Goal: Task Accomplishment & Management: Use online tool/utility

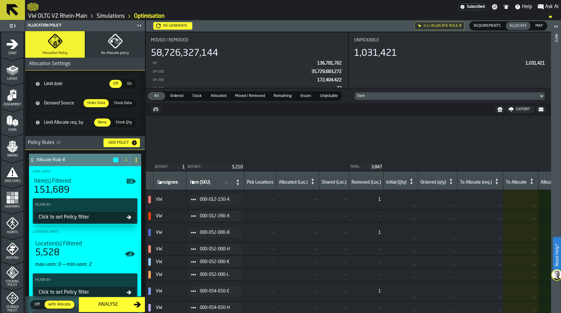
scroll to position [161, 0]
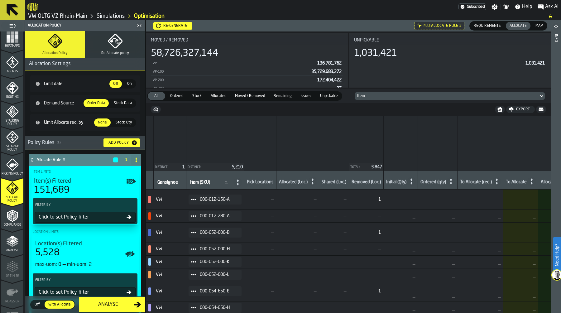
click at [108, 16] on link "Simulations" at bounding box center [111, 16] width 28 height 7
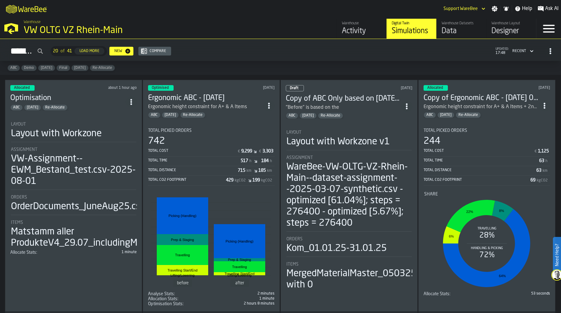
click at [96, 119] on li "Layout Layout with Workzone Assignment VW-Assignment--EWM_Bestand_test.csv-2025…" at bounding box center [73, 182] width 127 height 133
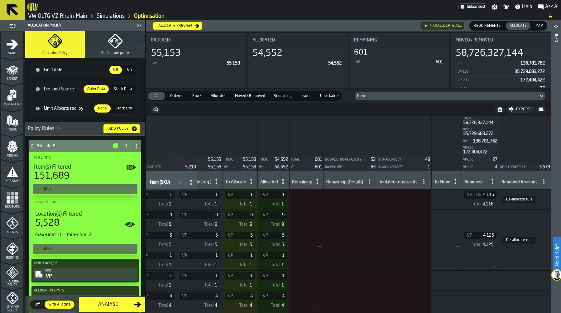
scroll to position [0, 304]
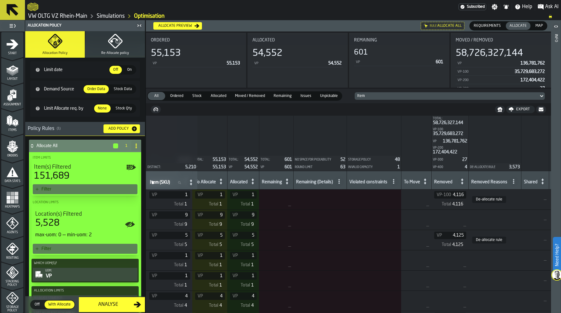
click at [372, 168] on div "Invalid Capacity" at bounding box center [371, 167] width 47 height 3
click at [396, 184] on icon at bounding box center [393, 181] width 5 height 5
click at [373, 239] on div "Storage Policy" at bounding box center [372, 239] width 54 height 7
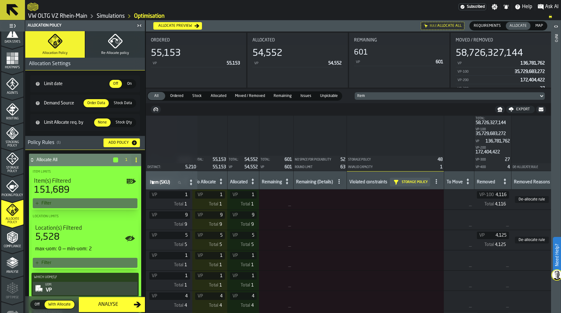
scroll to position [158, 0]
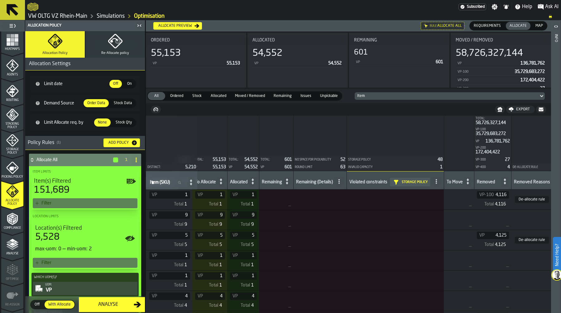
click at [12, 145] on icon "menu Storage Policy" at bounding box center [12, 140] width 12 height 12
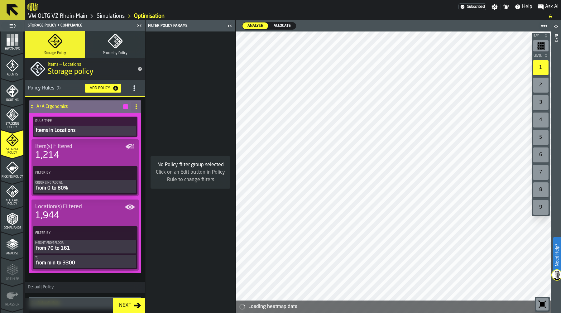
click at [80, 190] on div "from 0 to 80%" at bounding box center [85, 188] width 100 height 7
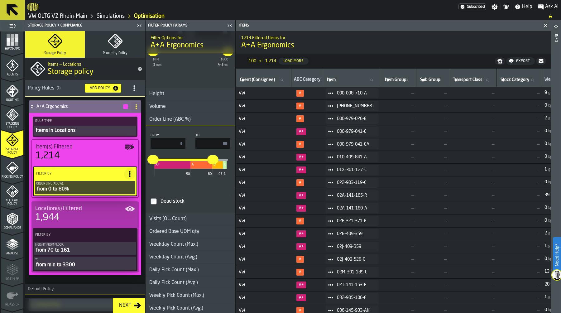
scroll to position [261, 0]
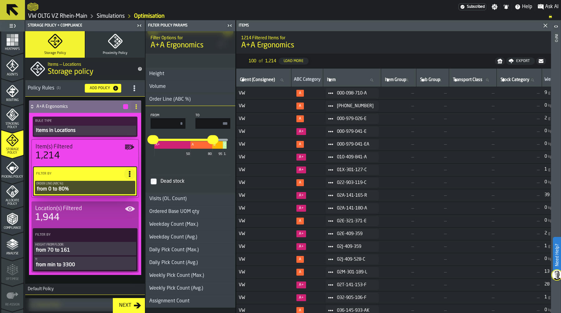
type input "**"
drag, startPoint x: 218, startPoint y: 124, endPoint x: 245, endPoint y: 124, distance: 26.8
click at [245, 124] on main "1 Start 1.1 Layout 1.2 Assignment 1.3 Items 1.4 Orders 1.5 Data Stats 1.6 Heatm…" at bounding box center [280, 166] width 561 height 293
type input "**"
click at [9, 248] on icon "menu Analyse" at bounding box center [12, 244] width 12 height 12
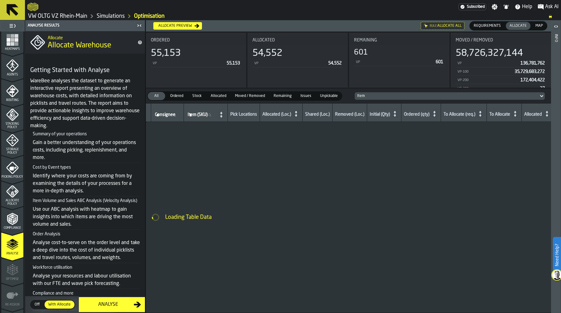
click at [12, 195] on icon "menu Allocate Policy" at bounding box center [12, 192] width 12 height 12
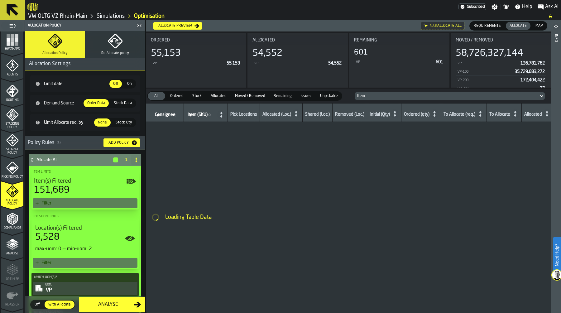
click at [180, 24] on div "Allocate preview" at bounding box center [175, 26] width 39 height 4
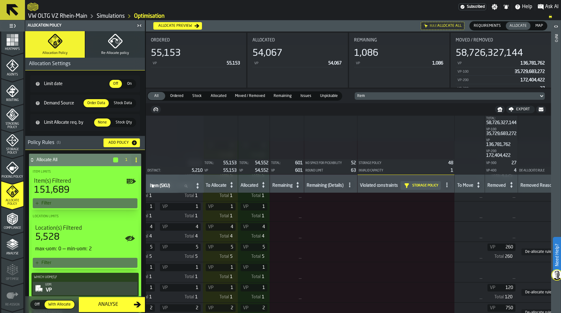
scroll to position [73, 301]
click at [17, 143] on icon "menu Storage Policy" at bounding box center [12, 140] width 12 height 12
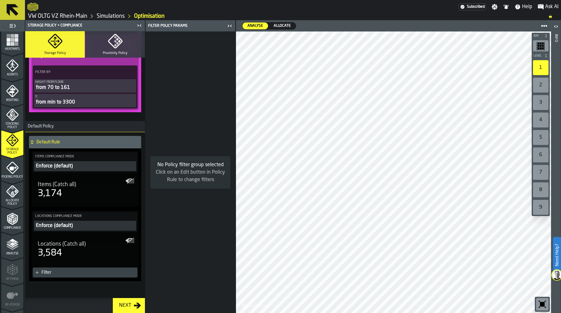
scroll to position [167, 0]
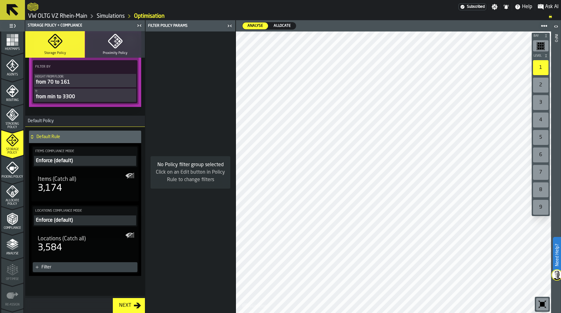
click at [14, 206] on span "Allocate Policy" at bounding box center [12, 202] width 22 height 7
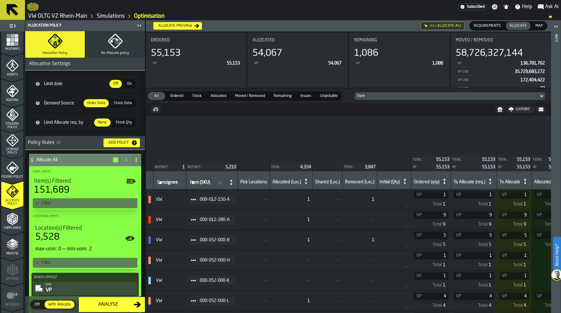
click at [14, 146] on icon "menu Storage Policy" at bounding box center [12, 140] width 12 height 12
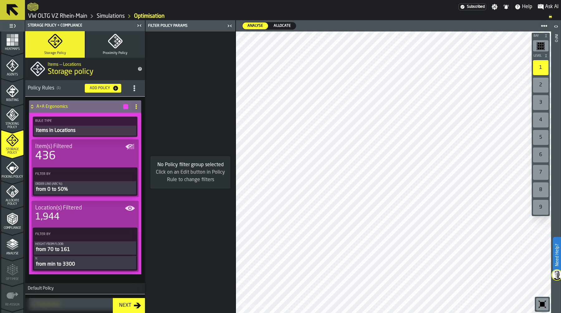
click at [105, 187] on div "from 0 to 50%" at bounding box center [85, 189] width 100 height 7
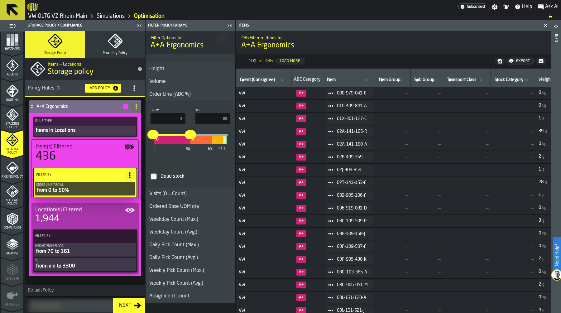
scroll to position [266, 0]
drag, startPoint x: 215, startPoint y: 117, endPoint x: 301, endPoint y: 116, distance: 85.7
click at [301, 116] on main "1 Start 1.1 Layout 1.2 Assignment 1.3 Items 1.4 Orders 1.5 Data Stats 1.6 Heatm…" at bounding box center [280, 166] width 561 height 293
type input "**"
click at [11, 200] on span "Allocate Policy" at bounding box center [12, 202] width 22 height 7
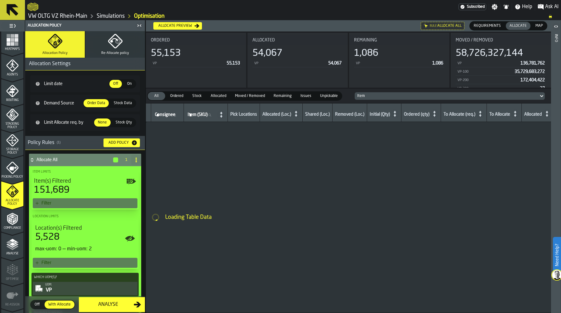
click at [174, 25] on div "Allocate preview" at bounding box center [175, 26] width 39 height 4
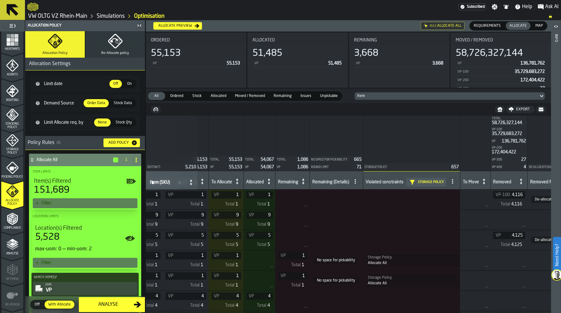
scroll to position [0, 355]
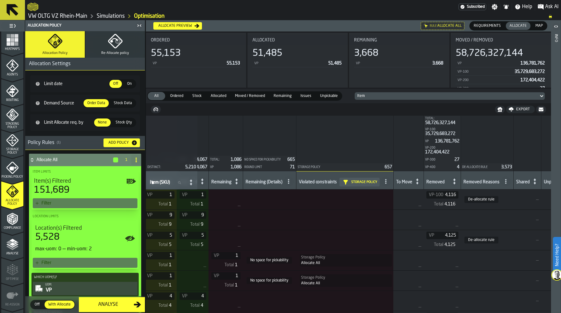
click at [536, 27] on span "Map" at bounding box center [539, 26] width 12 height 6
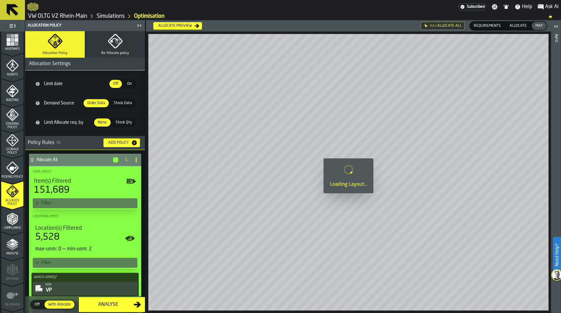
click at [517, 26] on span "Allocate" at bounding box center [518, 26] width 22 height 6
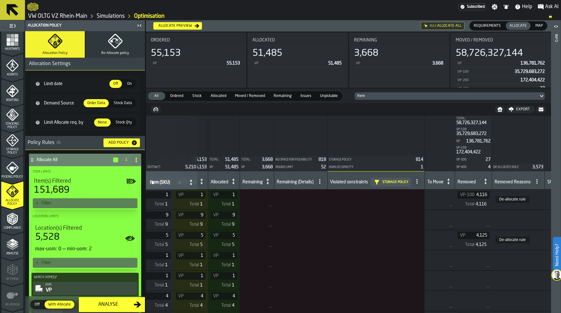
scroll to position [0, 342]
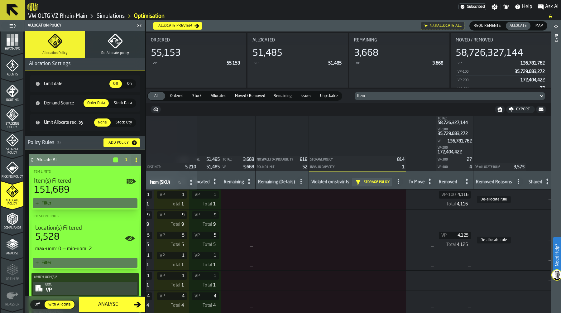
click at [401, 180] on icon at bounding box center [398, 181] width 5 height 5
click at [378, 222] on div "Invalid Capacity" at bounding box center [376, 224] width 54 height 7
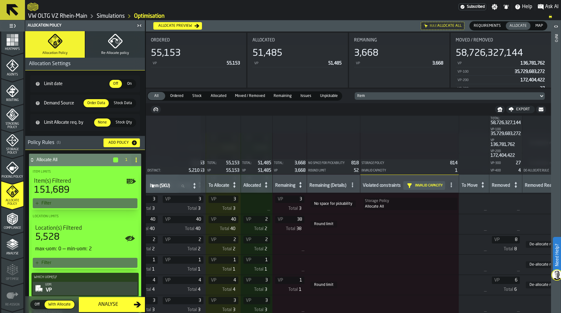
scroll to position [43809, 294]
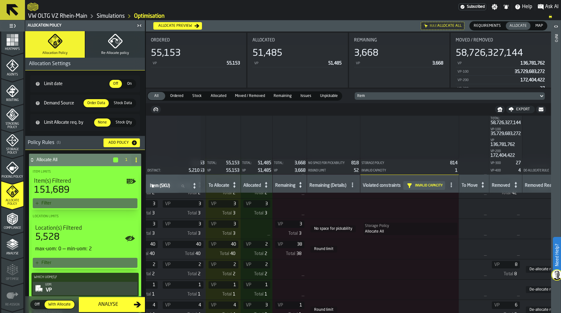
click at [8, 201] on span "Allocate Policy" at bounding box center [12, 202] width 22 height 7
click at [14, 145] on icon "menu Storage Policy" at bounding box center [12, 140] width 12 height 12
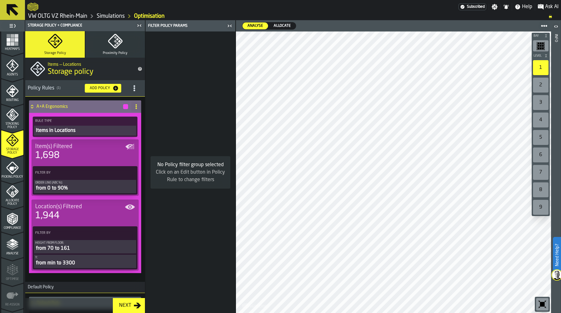
click at [80, 188] on div "from 0 to 90%" at bounding box center [85, 188] width 100 height 7
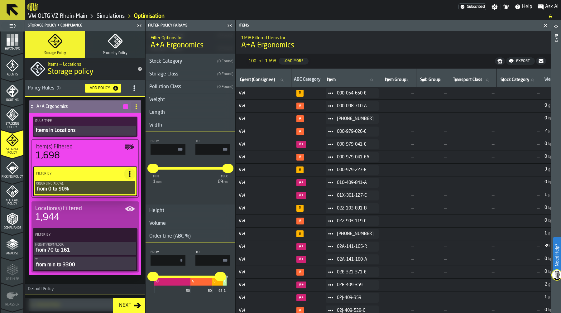
scroll to position [127, 0]
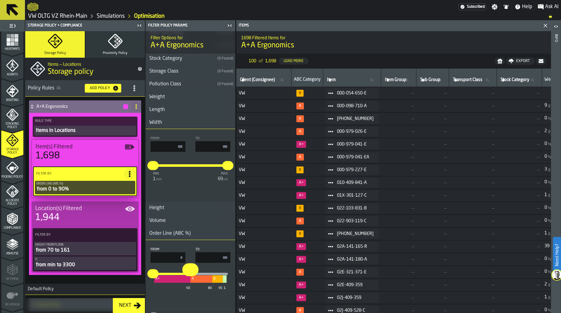
drag, startPoint x: 217, startPoint y: 275, endPoint x: 190, endPoint y: 275, distance: 27.1
click at [190, 275] on input "**" at bounding box center [187, 269] width 10 height 13
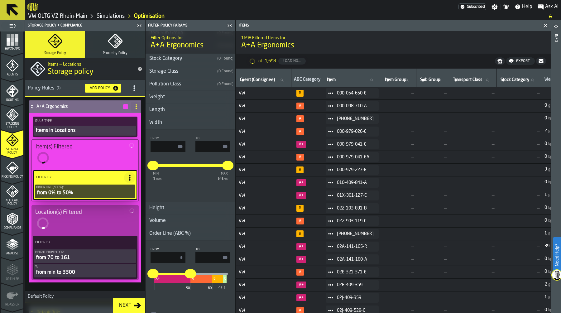
type input "**"
type input "***"
type input "**"
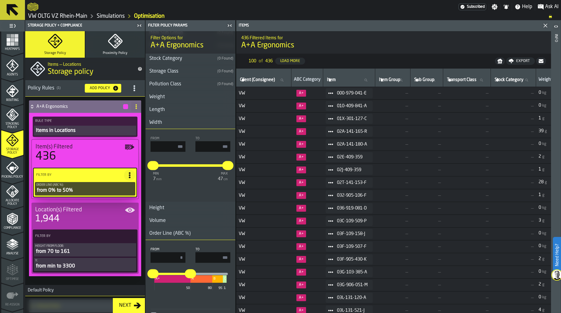
click at [0, 0] on icon "PolicyFilterItem-Y" at bounding box center [0, 0] width 0 height 0
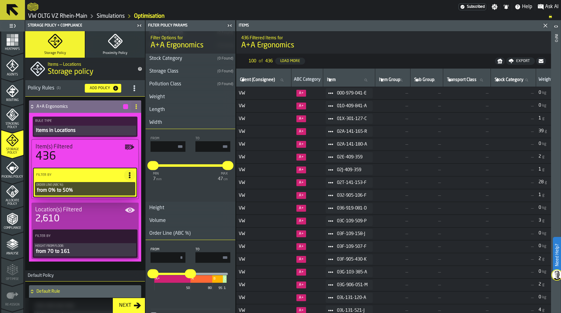
click at [12, 244] on polygon "menu Analyse" at bounding box center [12, 243] width 6 height 3
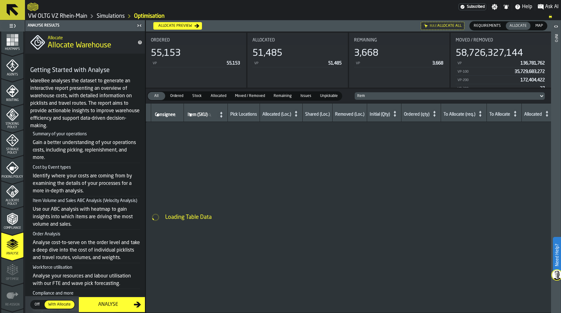
click at [13, 205] on span "Allocate Policy" at bounding box center [12, 202] width 22 height 7
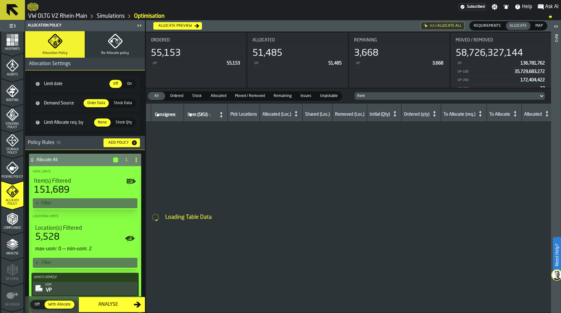
click at [185, 23] on button "Allocate preview" at bounding box center [177, 25] width 49 height 7
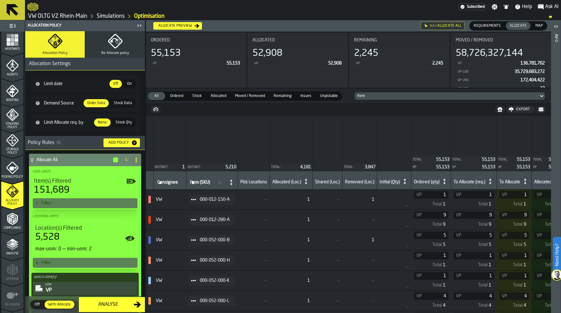
click at [544, 23] on span "Map" at bounding box center [539, 26] width 12 height 6
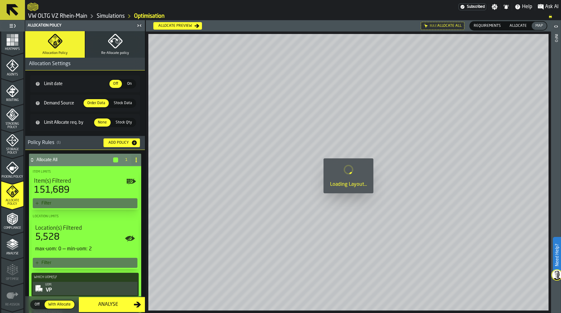
click at [520, 25] on span "Allocate" at bounding box center [518, 26] width 22 height 6
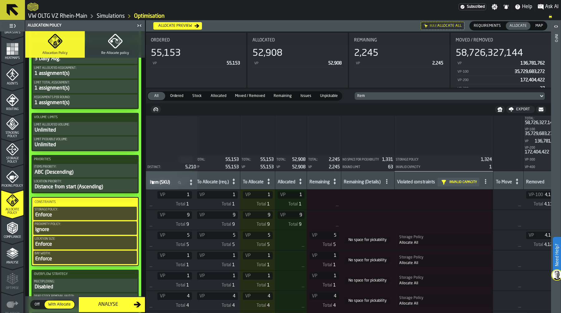
scroll to position [150, 0]
click at [7, 258] on icon "menu Analyse" at bounding box center [12, 252] width 12 height 12
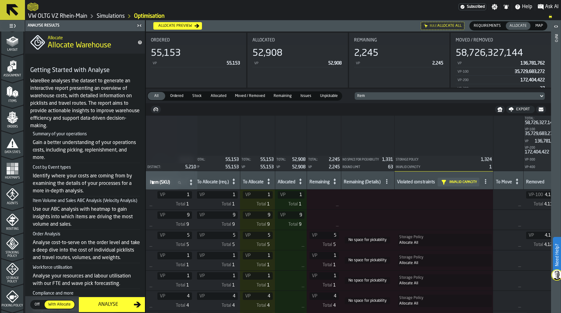
scroll to position [26, 0]
click at [7, 120] on icon "menu Orders" at bounding box center [12, 120] width 12 height 12
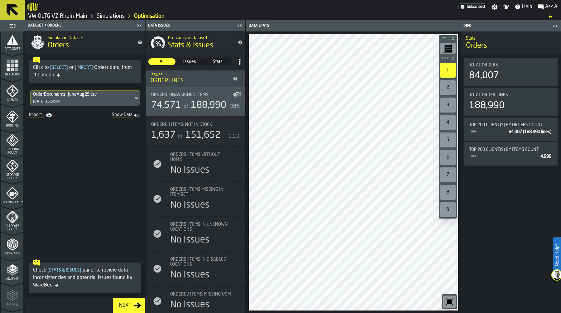
scroll to position [133, 0]
click at [12, 218] on icon "menu Allocate Policy" at bounding box center [12, 216] width 12 height 12
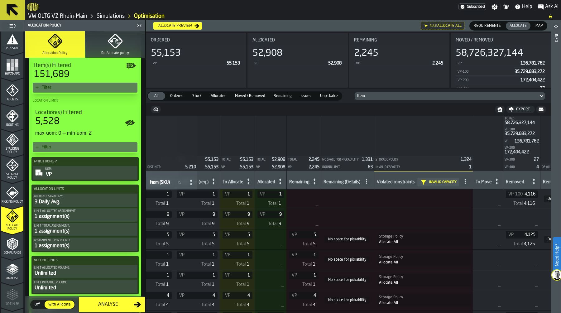
scroll to position [118, 0]
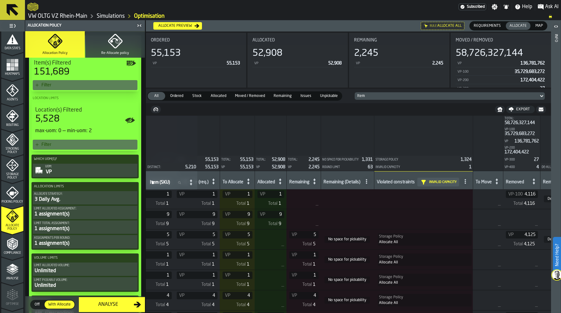
click at [118, 171] on div "VP" at bounding box center [90, 171] width 91 height 7
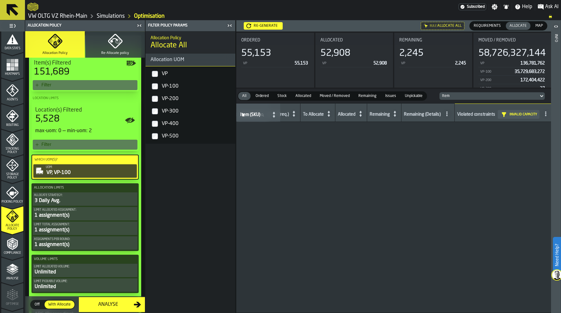
scroll to position [0, 277]
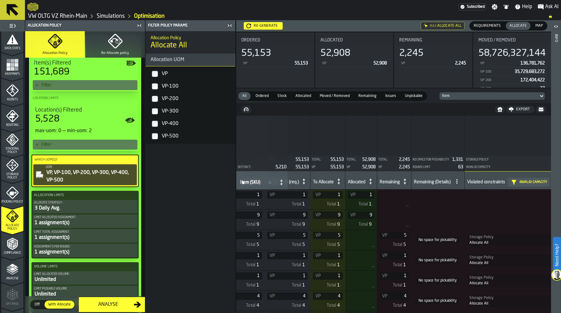
click at [93, 203] on div "Allocate Strategy:" at bounding box center [85, 202] width 102 height 3
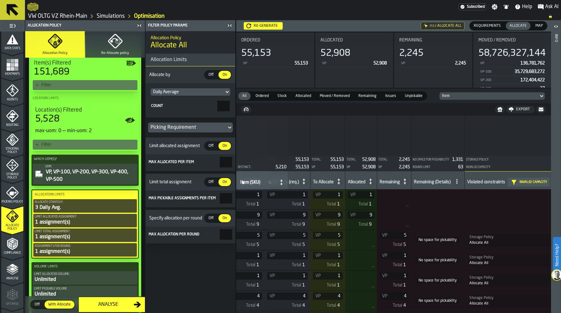
drag, startPoint x: 215, startPoint y: 103, endPoint x: 256, endPoint y: 104, distance: 40.2
click at [255, 103] on main "1 Start 1.1 Layout 1.2 Assignment 1.3 Items 1.4 Orders 1.5 Data Stats 1.6 Heatm…" at bounding box center [280, 166] width 561 height 293
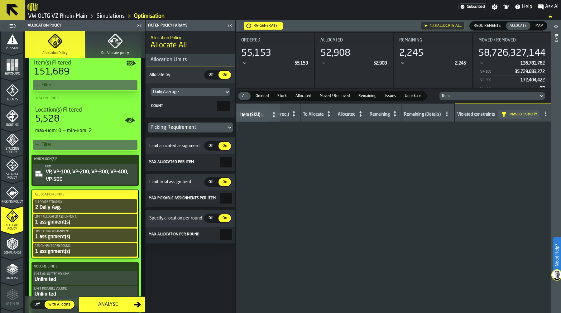
type input "*"
click at [178, 105] on div "Count" at bounding box center [183, 106] width 65 height 4
click at [217, 105] on input "*" at bounding box center [223, 106] width 12 height 11
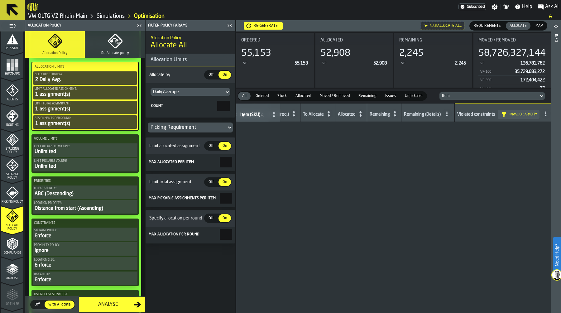
scroll to position [256, 0]
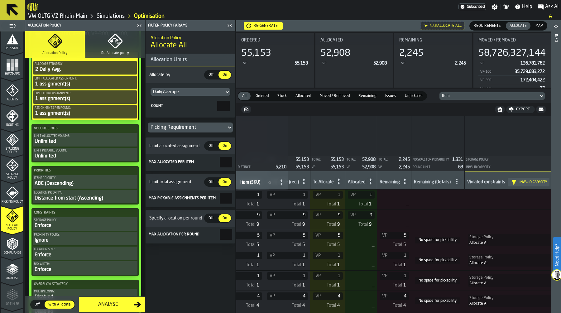
click at [122, 251] on div "Location size:" at bounding box center [85, 249] width 102 height 3
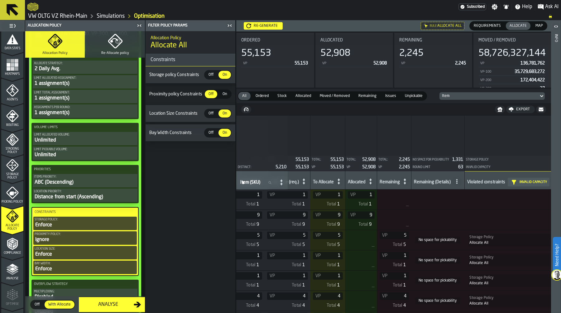
click at [211, 111] on span "Off" at bounding box center [211, 114] width 10 height 6
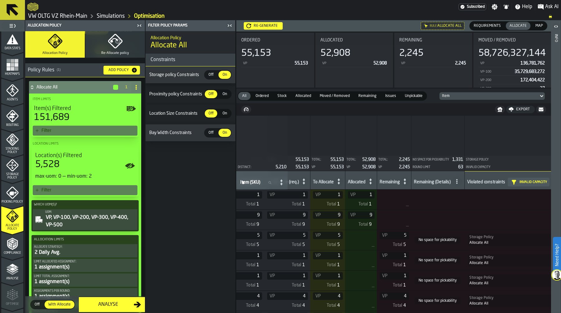
scroll to position [70, 0]
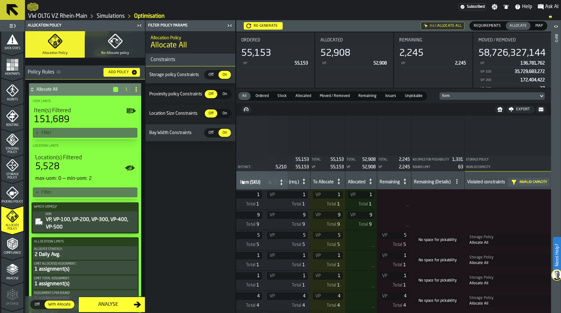
click at [136, 88] on circle at bounding box center [136, 87] width 1 height 1
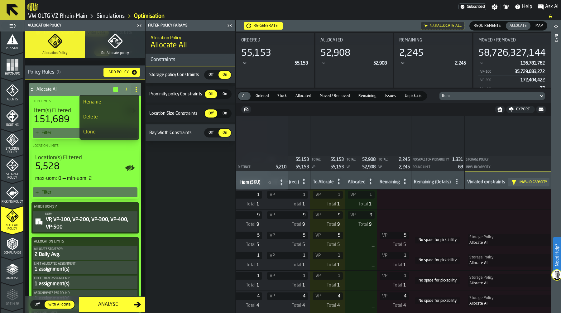
click at [14, 173] on span "Storage Policy" at bounding box center [12, 176] width 22 height 7
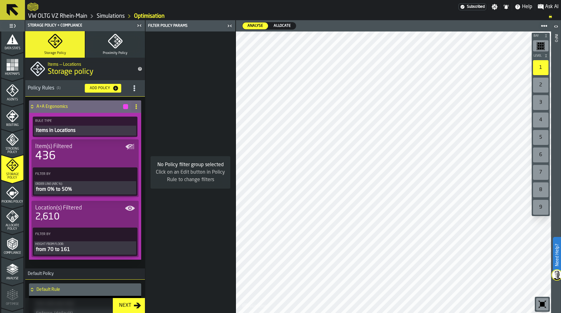
click at [131, 86] on icon "title-section-[object Object]" at bounding box center [134, 88] width 6 height 6
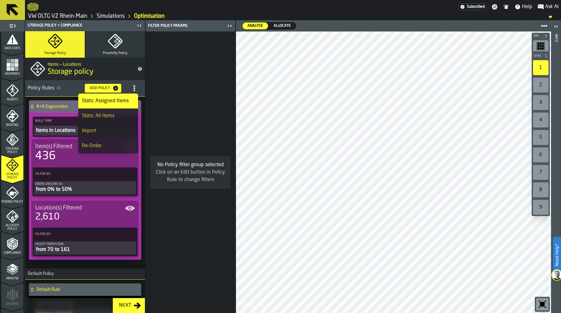
click at [131, 87] on icon "title-section-[object Object]" at bounding box center [134, 88] width 6 height 6
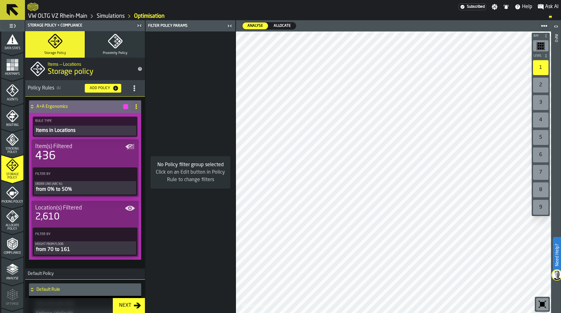
click at [11, 228] on span "Allocate Policy" at bounding box center [12, 227] width 22 height 7
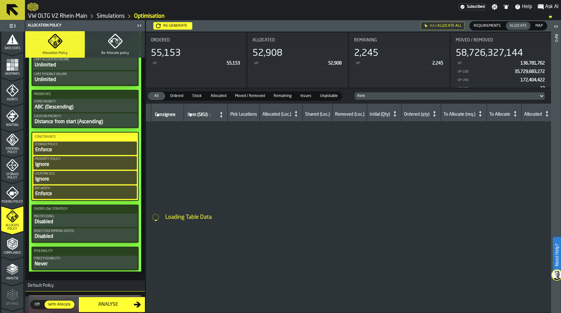
scroll to position [359, 0]
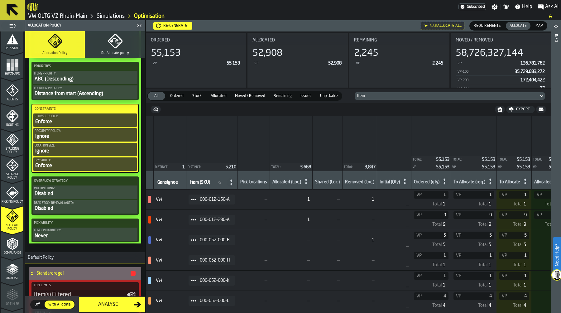
click at [181, 23] on button "Re-generate" at bounding box center [172, 25] width 39 height 7
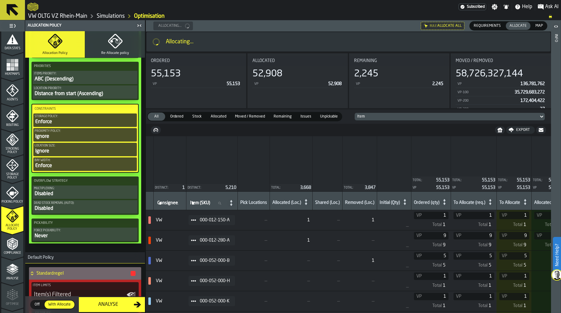
scroll to position [0, 0]
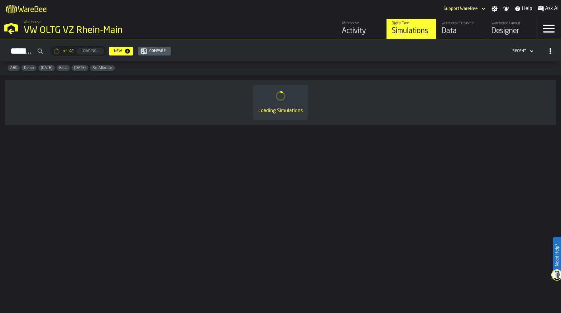
click at [59, 31] on div "VW OLTG VZ Rhein-Main" at bounding box center [108, 30] width 168 height 11
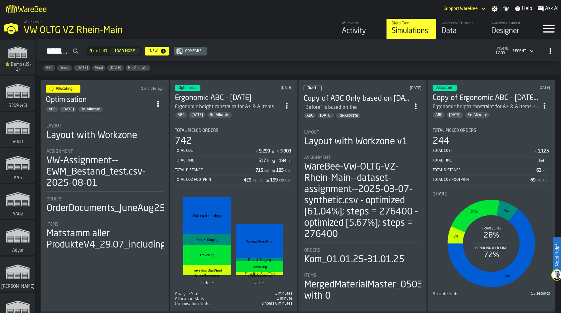
scroll to position [2968, 0]
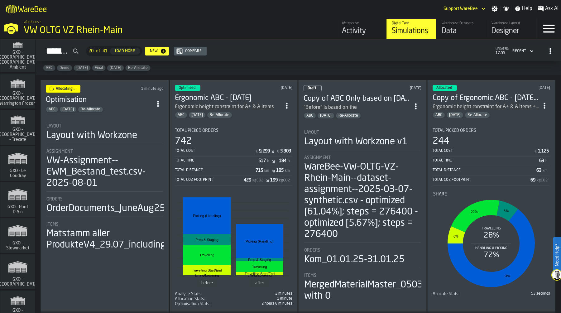
click at [12, 167] on icon "link-to-/wh/i/efd9e906-5eb9-41af-aac9-d3e075764b8d/simulations" at bounding box center [18, 158] width 30 height 20
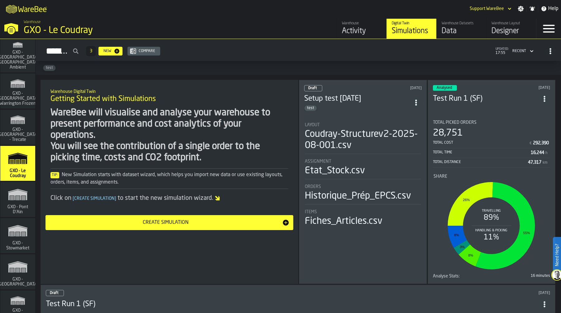
click at [357, 30] on div "Activity" at bounding box center [362, 31] width 40 height 10
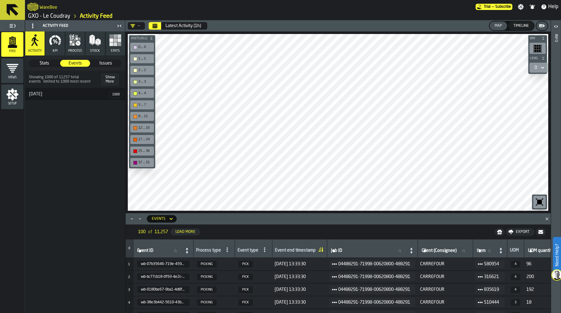
click at [548, 220] on icon "Close" at bounding box center [547, 219] width 6 height 6
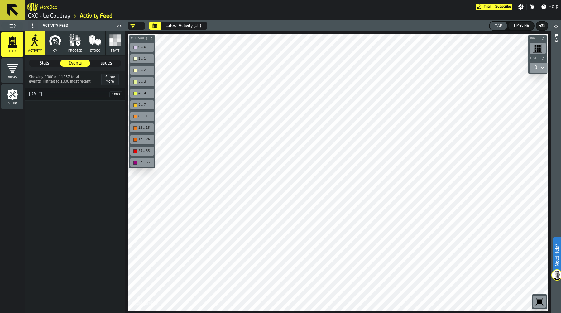
click at [56, 48] on button "KPI" at bounding box center [54, 43] width 19 height 24
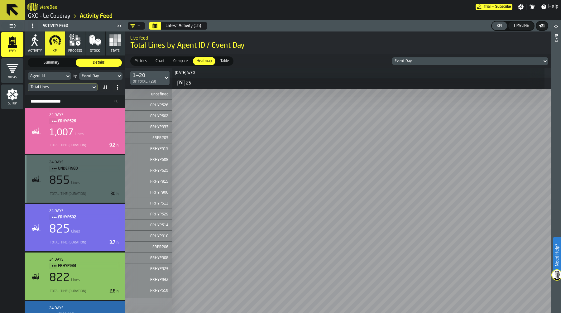
click at [156, 25] on icon "Calendar" at bounding box center [155, 24] width 5 height 1
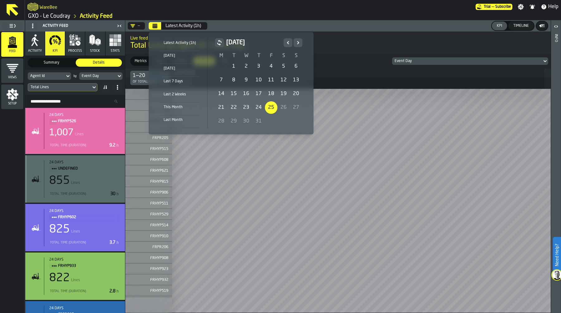
click at [234, 68] on div "1" at bounding box center [234, 66] width 12 height 12
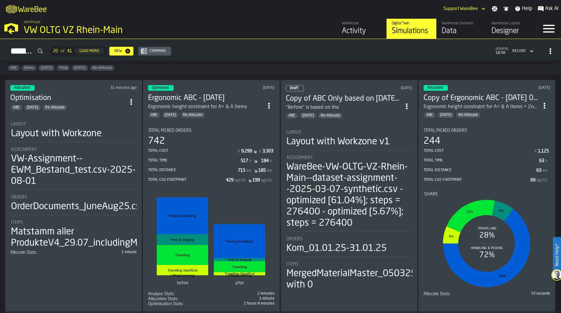
click at [85, 131] on div "Layout with Workzone" at bounding box center [56, 133] width 91 height 11
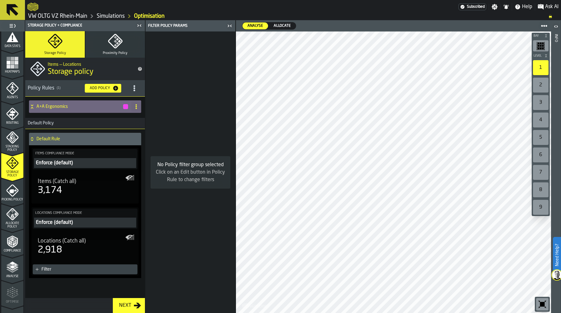
scroll to position [179, 0]
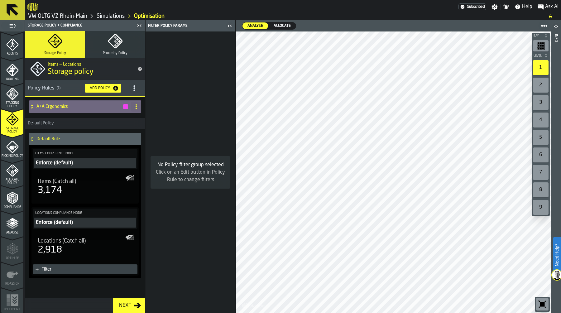
click at [10, 173] on icon "menu Allocate Policy" at bounding box center [12, 170] width 12 height 12
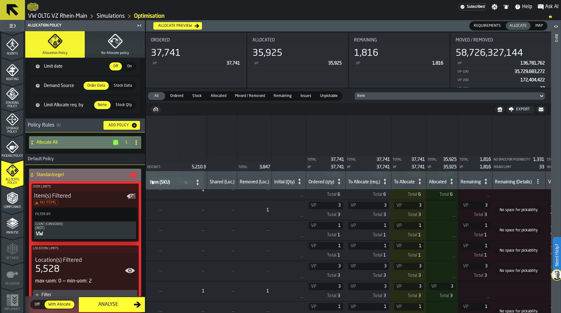
scroll to position [0, 0]
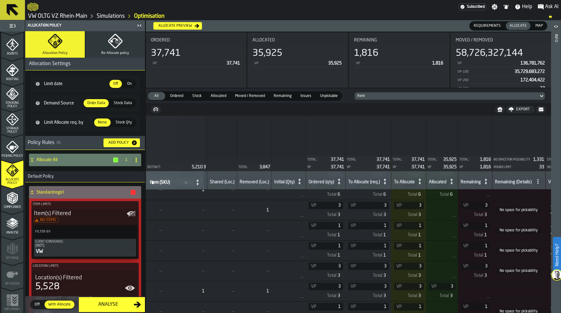
click at [27, 159] on div "Allocate All 1" at bounding box center [85, 160] width 120 height 21
click at [34, 161] on icon at bounding box center [32, 159] width 6 height 5
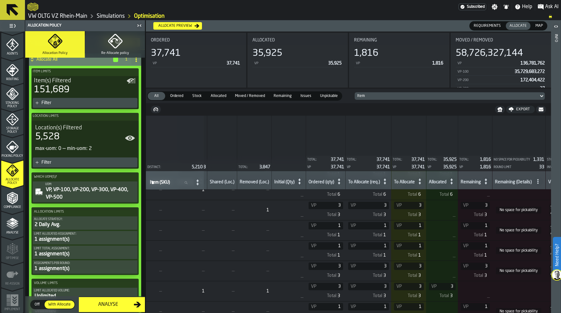
scroll to position [103, 0]
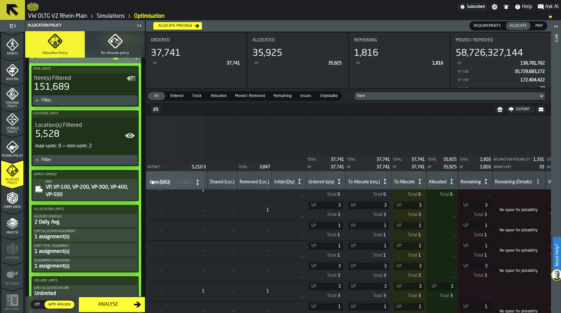
click at [72, 187] on div "VP, VP-100, VP-200, VP-300, VP-400, VP-500" at bounding box center [90, 191] width 91 height 15
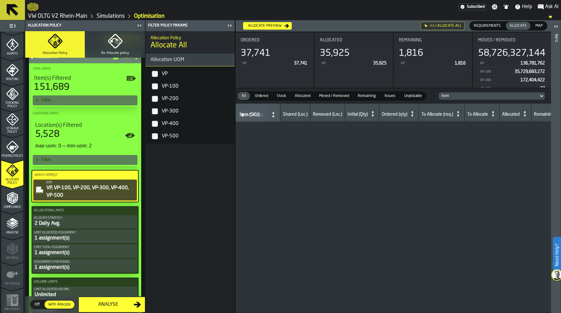
scroll to position [0, 112]
click at [76, 219] on div "Allocate Strategy:" at bounding box center [85, 217] width 102 height 3
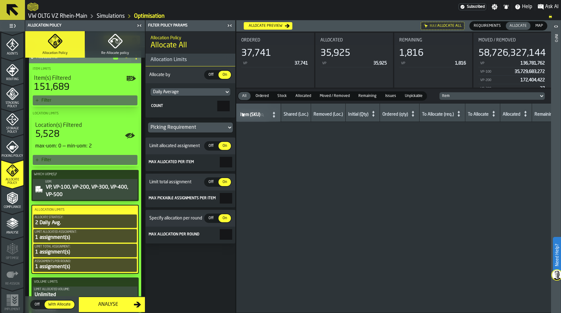
click at [192, 128] on div "Picking Requirement" at bounding box center [188, 127] width 74 height 7
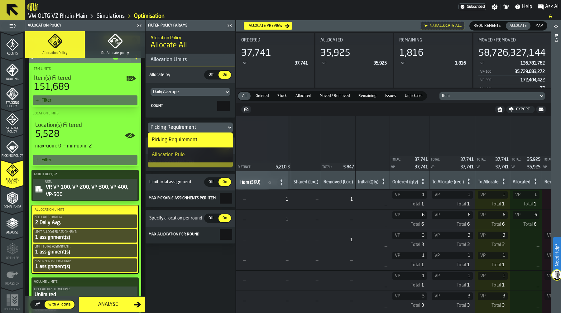
click at [187, 155] on div "Allocation Rule" at bounding box center [190, 154] width 77 height 7
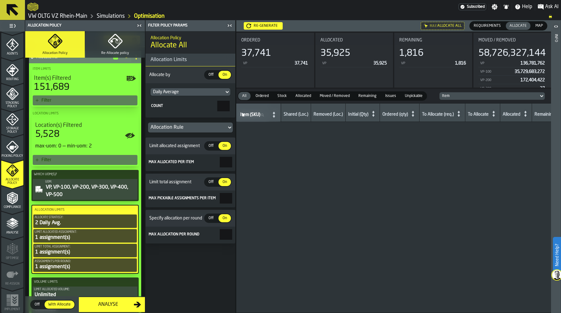
click at [272, 27] on div "Re-generate" at bounding box center [265, 26] width 29 height 4
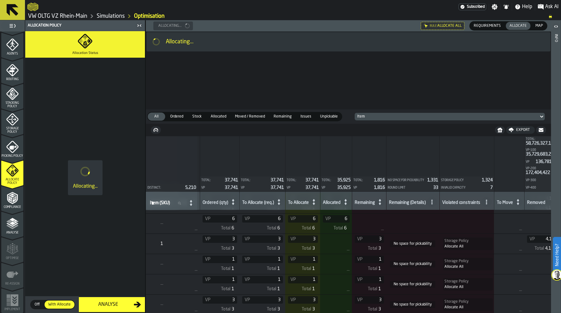
scroll to position [14, 211]
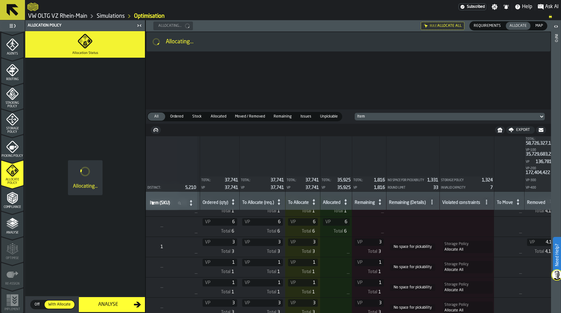
click at [14, 127] on span "Storage Policy" at bounding box center [12, 130] width 22 height 7
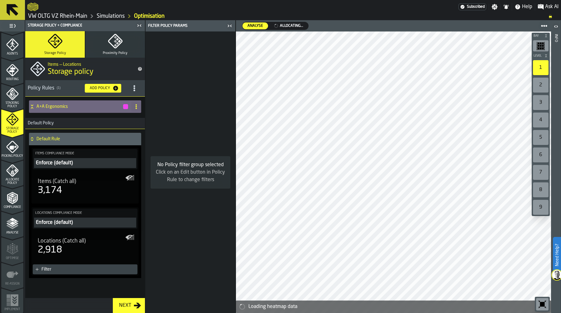
click at [32, 140] on icon at bounding box center [32, 139] width 6 height 5
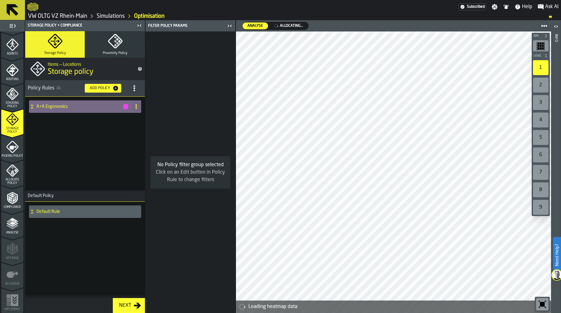
click at [31, 108] on icon at bounding box center [32, 108] width 2 height 2
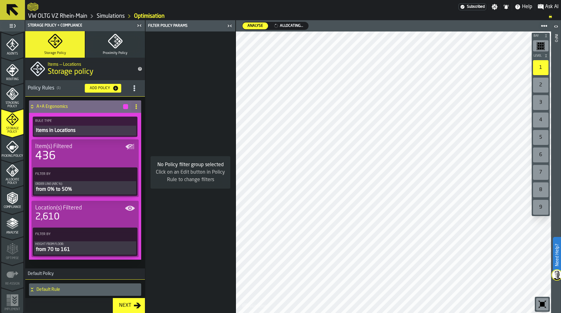
scroll to position [17, 0]
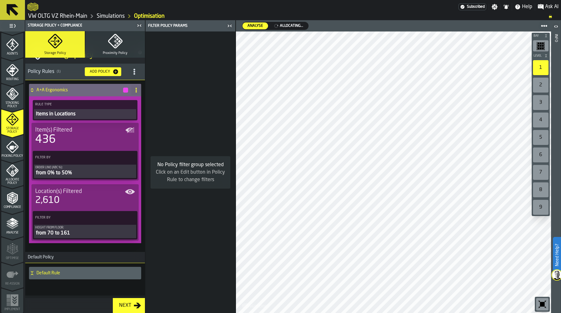
click at [36, 270] on div "Default Rule" at bounding box center [84, 273] width 110 height 12
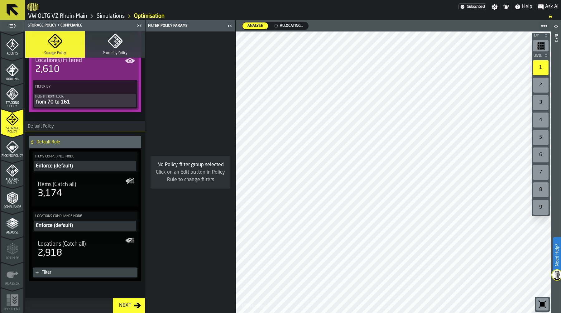
scroll to position [152, 0]
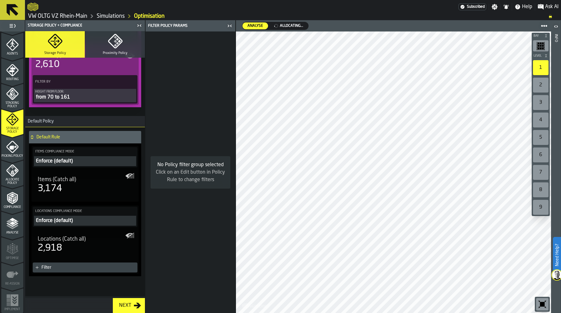
click at [97, 163] on div "Enforce (default)" at bounding box center [85, 160] width 100 height 7
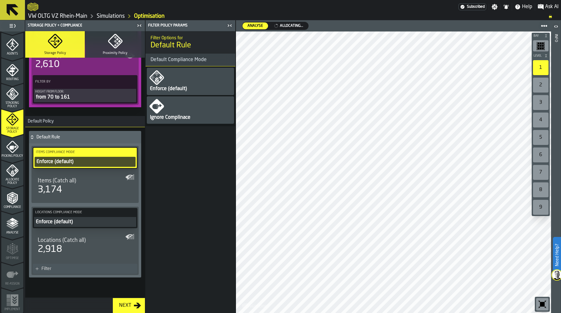
click at [181, 109] on div "Ignore Complinace" at bounding box center [190, 109] width 87 height 27
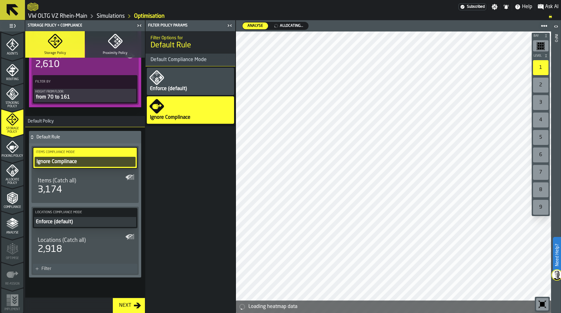
click at [96, 219] on div "Enforce (default)" at bounding box center [85, 221] width 100 height 7
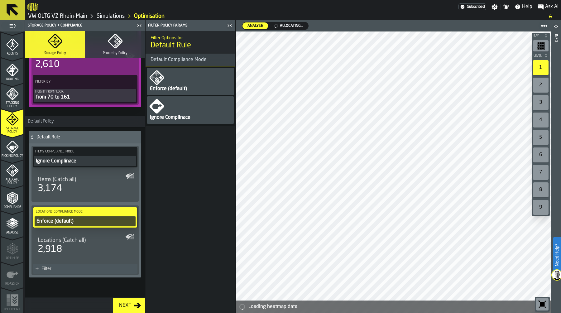
click at [175, 101] on div "Ignore Complinace" at bounding box center [190, 109] width 87 height 27
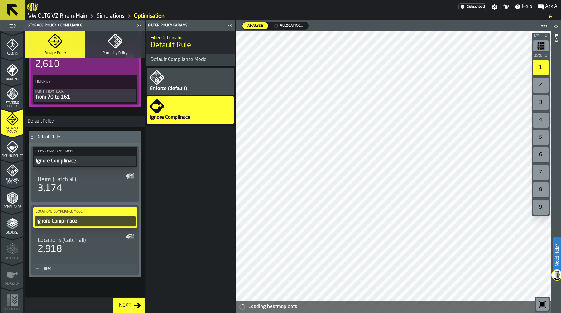
click at [12, 174] on icon "menu Allocate Policy" at bounding box center [12, 170] width 12 height 12
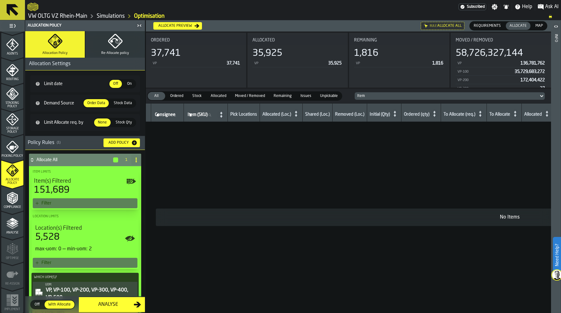
click at [537, 26] on span "Map" at bounding box center [539, 26] width 12 height 6
click at [519, 27] on span "Allocate" at bounding box center [518, 26] width 22 height 6
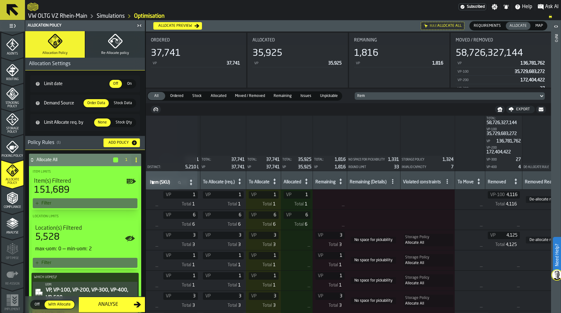
scroll to position [0, 263]
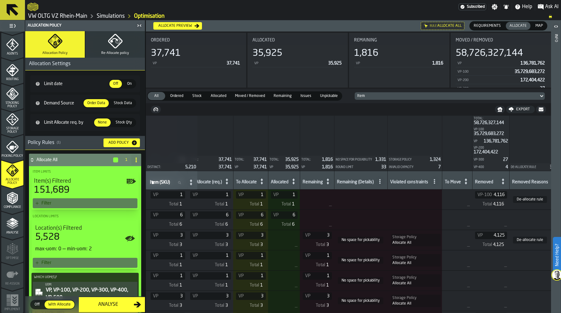
click at [383, 181] on icon at bounding box center [380, 181] width 5 height 5
click at [379, 205] on li "No space for pickability" at bounding box center [359, 210] width 59 height 15
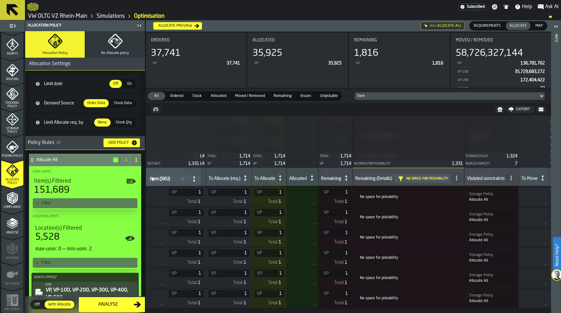
scroll to position [0, 248]
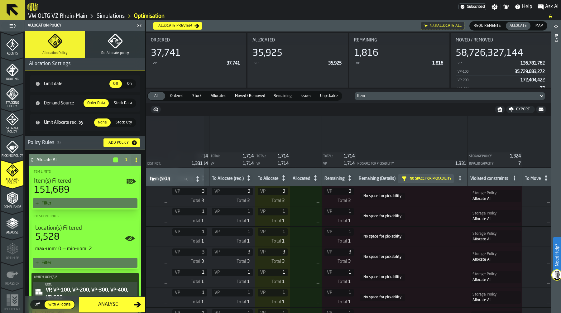
click at [510, 176] on span at bounding box center [515, 178] width 10 height 10
click at [492, 219] on div "Invalid Capacity" at bounding box center [486, 221] width 54 height 7
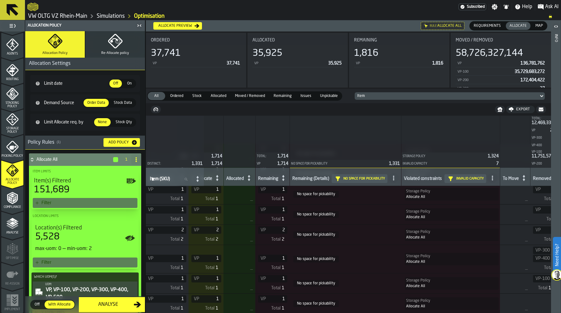
scroll to position [103, 321]
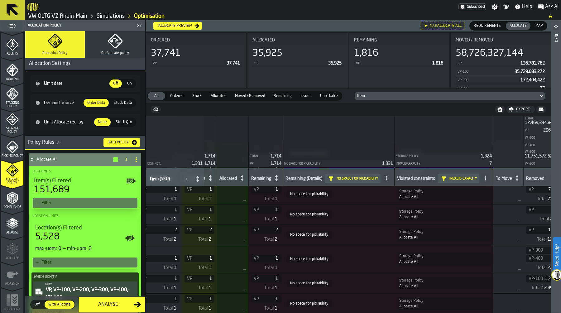
click at [0, 0] on icon at bounding box center [0, 0] width 0 height 0
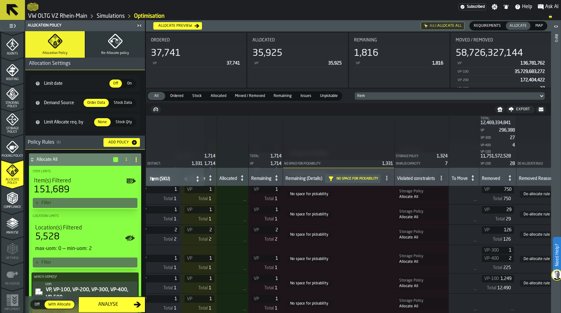
scroll to position [0, 321]
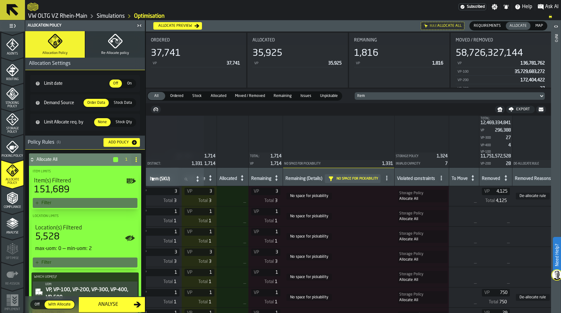
click at [182, 27] on div "Allocate preview" at bounding box center [175, 26] width 39 height 4
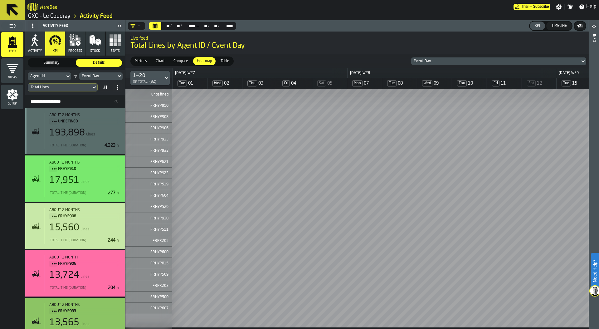
click at [56, 17] on link "GXO - Le Coudray" at bounding box center [49, 16] width 42 height 7
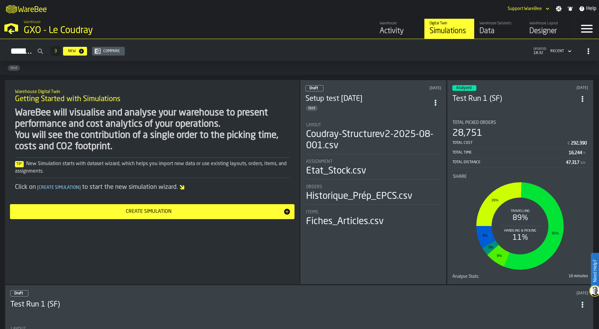
click at [546, 28] on div "Designer" at bounding box center [549, 31] width 40 height 10
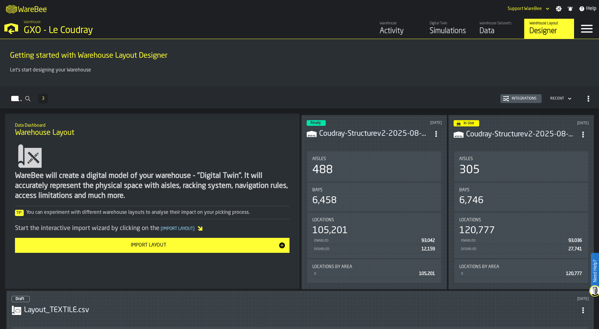
click at [364, 157] on div "Aisles" at bounding box center [374, 158] width 124 height 5
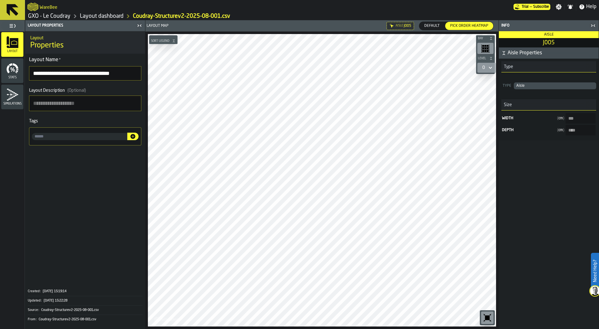
click at [592, 26] on icon "button-toggle-Close me" at bounding box center [592, 25] width 7 height 7
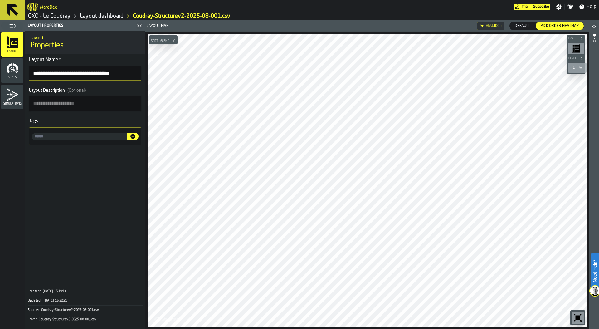
click at [524, 24] on span "Default" at bounding box center [522, 26] width 20 height 6
click at [407, 156] on div at bounding box center [367, 180] width 438 height 292
click at [557, 25] on span "Pick Order heatmap" at bounding box center [559, 26] width 43 height 6
click at [0, 0] on icon at bounding box center [0, 0] width 0 height 0
click at [574, 68] on div "0" at bounding box center [573, 67] width 2 height 5
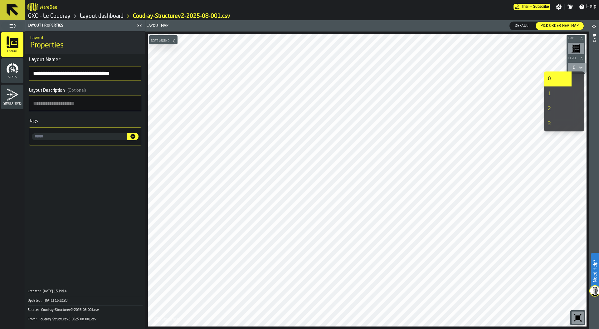
click at [562, 90] on div "1" at bounding box center [558, 93] width 20 height 7
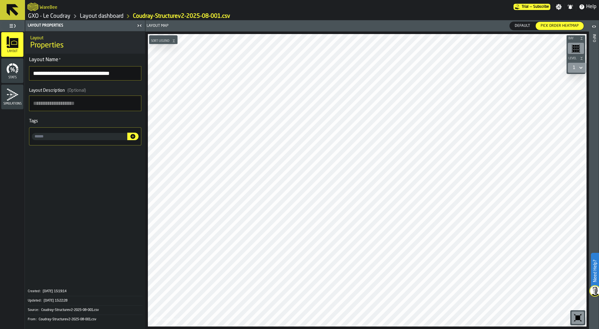
click at [579, 67] on icon at bounding box center [580, 67] width 6 height 7
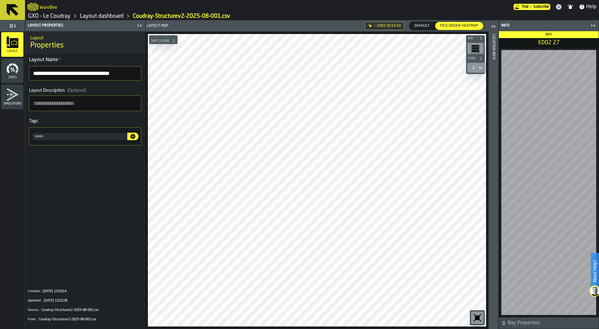
click at [592, 26] on icon "button-toggle-Close me" at bounding box center [592, 25] width 7 height 7
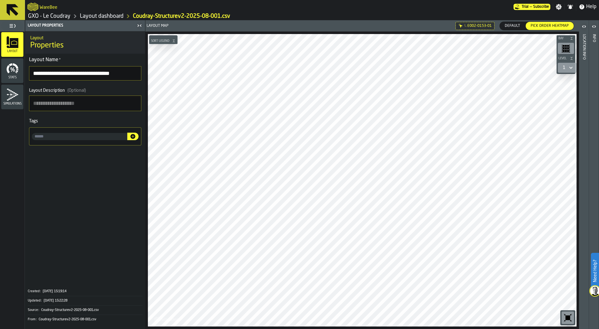
click at [567, 66] on div "1" at bounding box center [563, 67] width 7 height 7
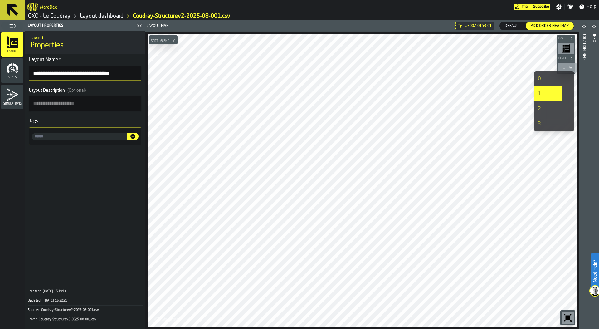
click at [552, 75] on div "0" at bounding box center [548, 78] width 20 height 7
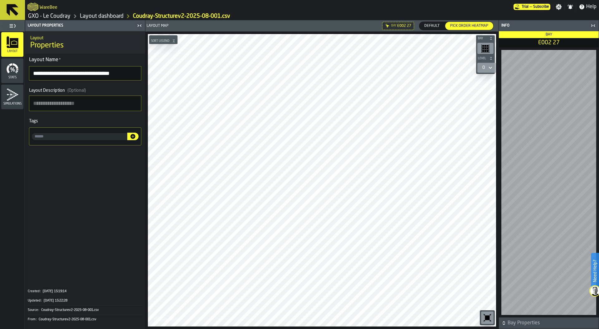
click at [91, 17] on link "Layout dashboard" at bounding box center [102, 16] width 44 height 7
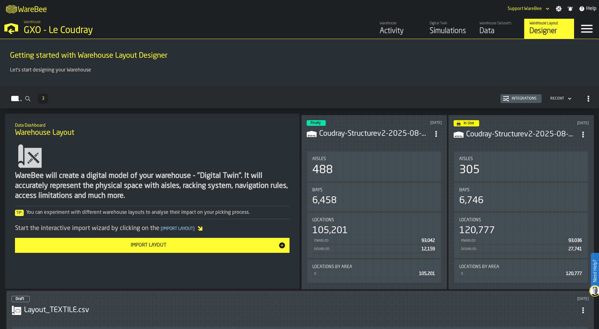
click at [396, 33] on div "Activity" at bounding box center [399, 31] width 40 height 10
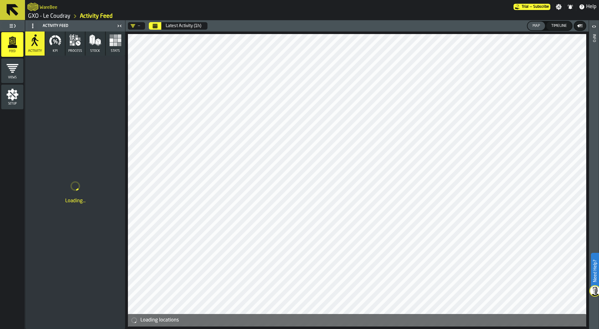
click at [53, 41] on icon "button" at bounding box center [55, 40] width 12 height 12
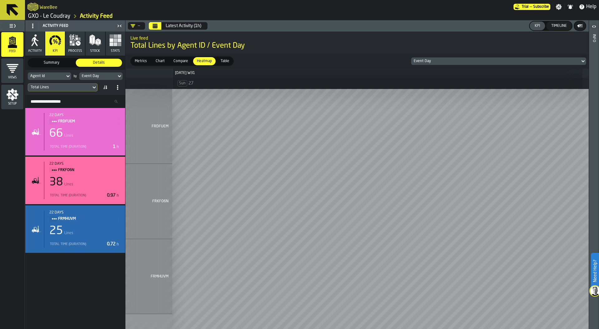
click at [154, 27] on icon "Calendar" at bounding box center [155, 26] width 5 height 3
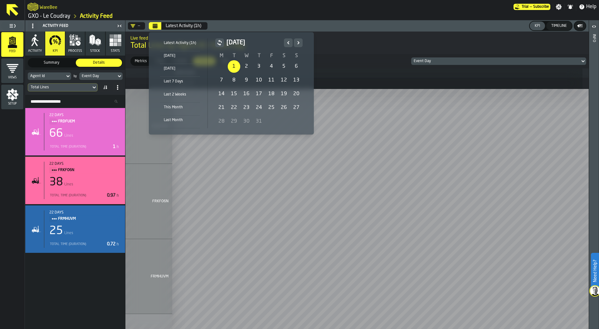
click at [230, 69] on div "1" at bounding box center [234, 66] width 12 height 12
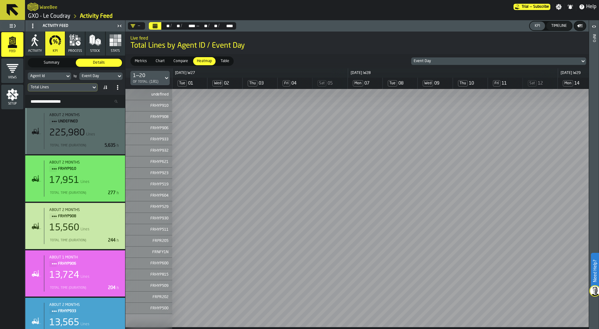
click at [79, 86] on div "Total Lines" at bounding box center [60, 87] width 58 height 4
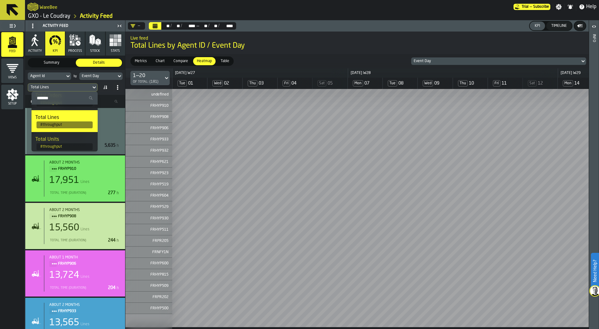
scroll to position [45, 0]
click at [72, 136] on div "Total Units" at bounding box center [64, 132] width 59 height 7
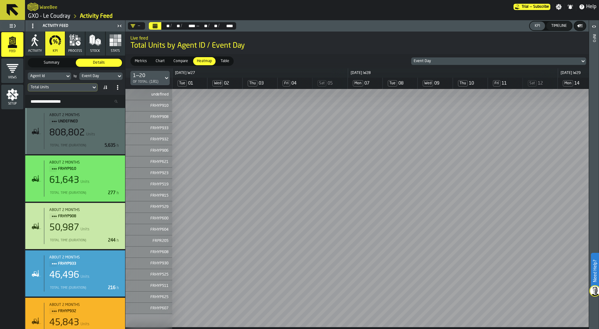
click at [109, 76] on div "Event Day" at bounding box center [98, 76] width 32 height 4
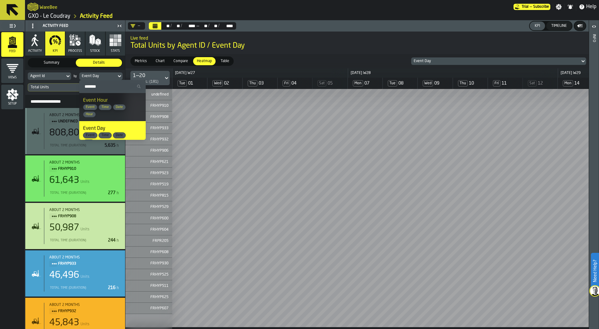
click at [120, 103] on div "Event Hour Event Time Date Hour" at bounding box center [112, 107] width 59 height 21
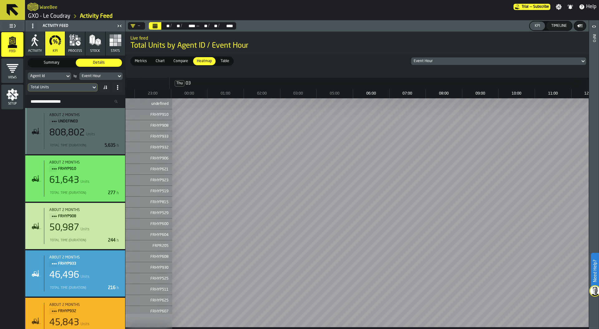
scroll to position [0, 1408]
click at [144, 60] on span "Metrics" at bounding box center [140, 61] width 17 height 6
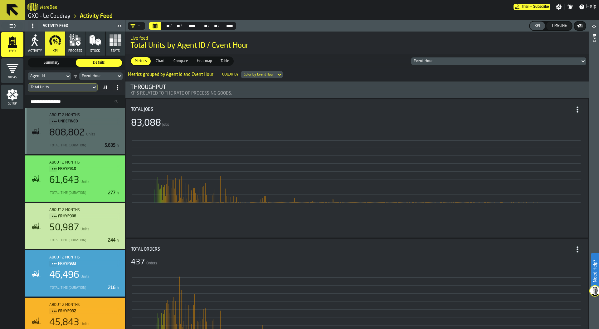
scroll to position [0, 0]
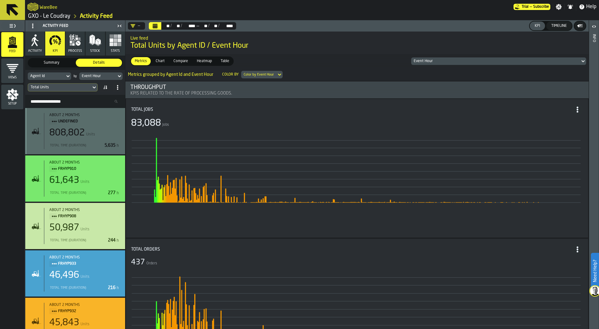
click at [117, 40] on rect "button" at bounding box center [115, 40] width 4 height 4
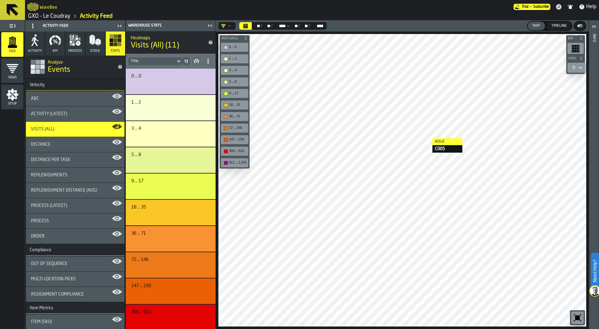
click at [424, 139] on div at bounding box center [402, 180] width 368 height 292
click at [80, 96] on div "ABC" at bounding box center [75, 98] width 89 height 5
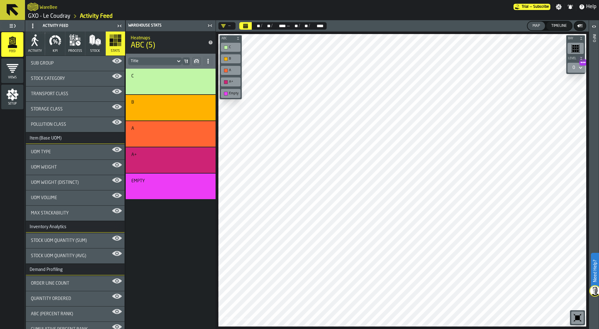
scroll to position [320, 0]
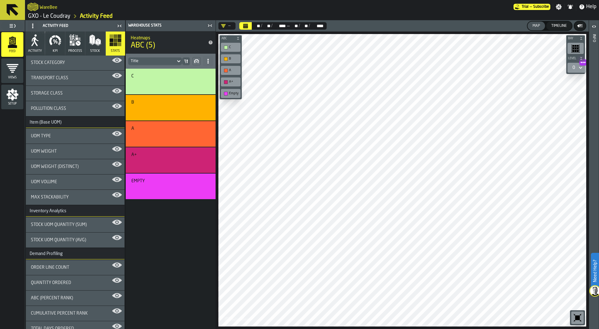
click at [82, 152] on div "UOM Weight" at bounding box center [75, 151] width 89 height 5
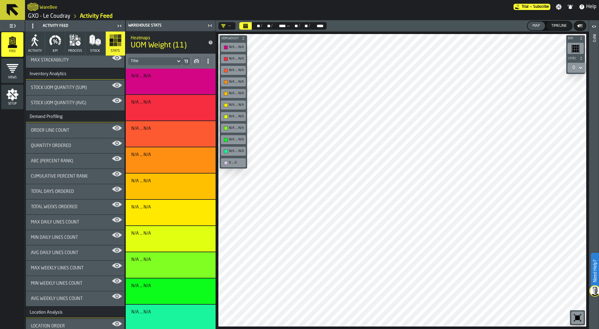
scroll to position [466, 0]
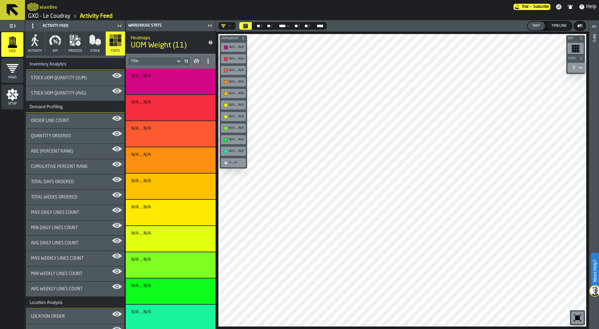
click at [80, 181] on div "Total Days Ordered" at bounding box center [75, 181] width 89 height 5
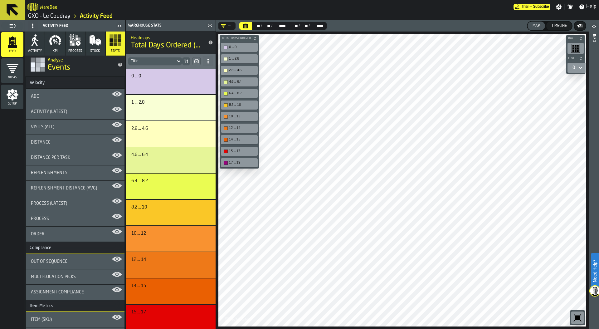
scroll to position [0, 0]
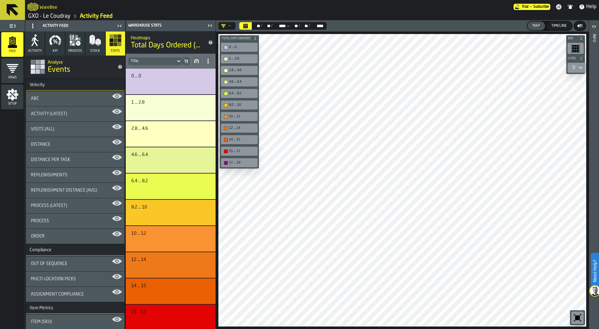
click at [75, 47] on button "process" at bounding box center [74, 43] width 19 height 24
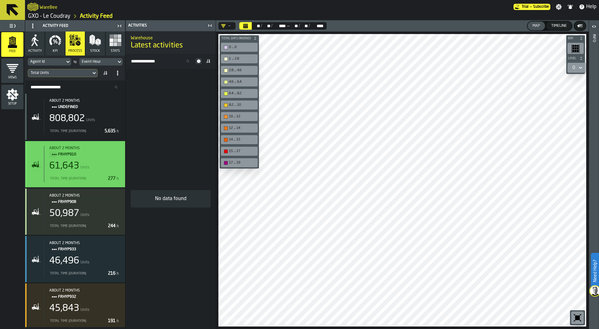
click at [73, 176] on div "Total Time (Duration) 277 h" at bounding box center [84, 178] width 71 height 7
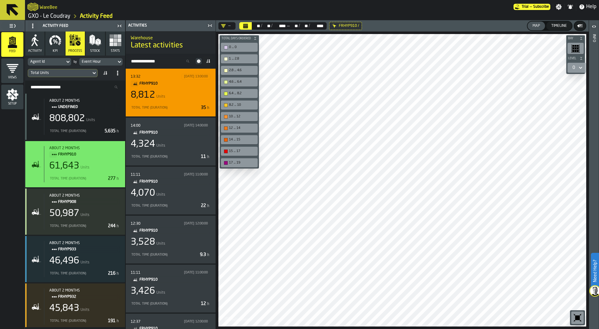
click at [177, 101] on div "13:32 [DATE] 13:00:00 FRHYP910 8,812 Units Total Time (Duration) 35 h" at bounding box center [171, 93] width 80 height 38
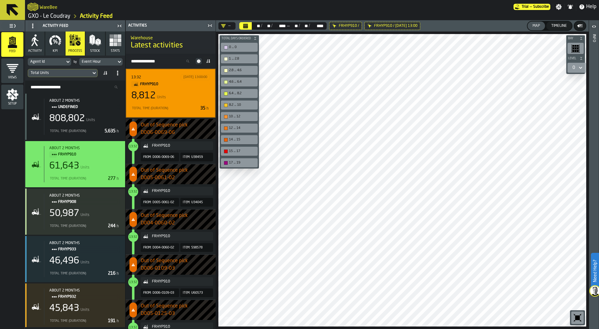
click at [59, 16] on link "GXO - Le Coudray" at bounding box center [49, 16] width 42 height 7
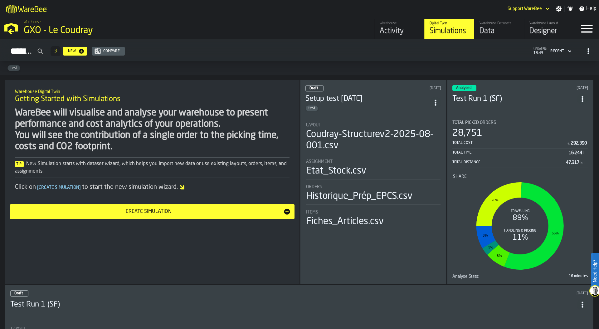
click at [390, 156] on li "Layout Coudray-Structurev2-2025-08-001.csv Assignment Etat_Stock.csv Orders His…" at bounding box center [373, 172] width 136 height 111
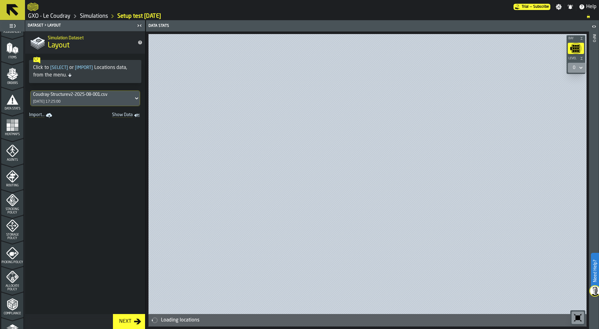
scroll to position [76, 0]
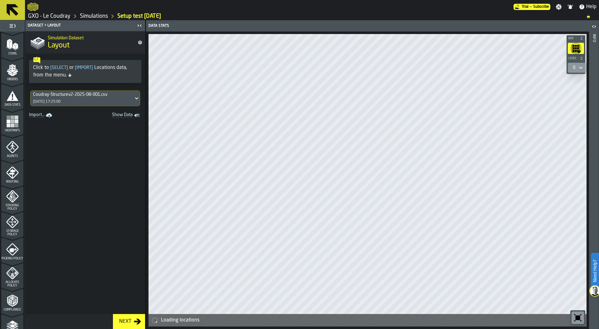
click at [13, 148] on icon "menu Agents" at bounding box center [12, 147] width 12 height 12
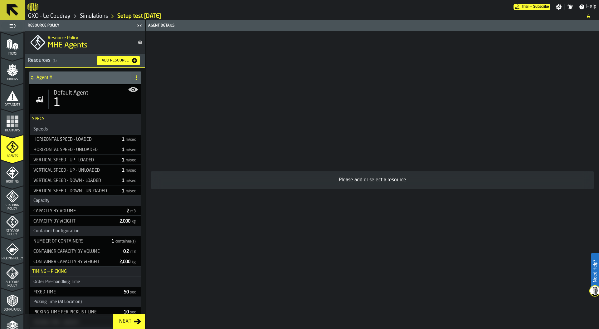
click at [95, 100] on div "1" at bounding box center [95, 102] width 82 height 12
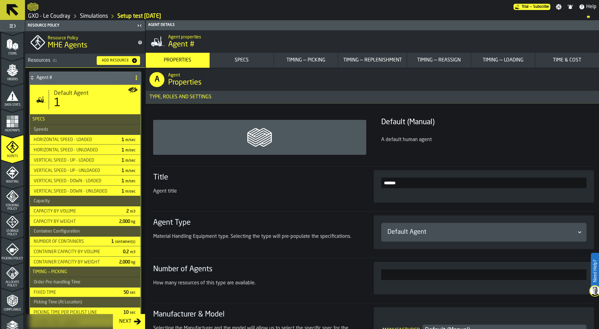
click at [306, 60] on div "Timing — Picking" at bounding box center [305, 59] width 59 height 7
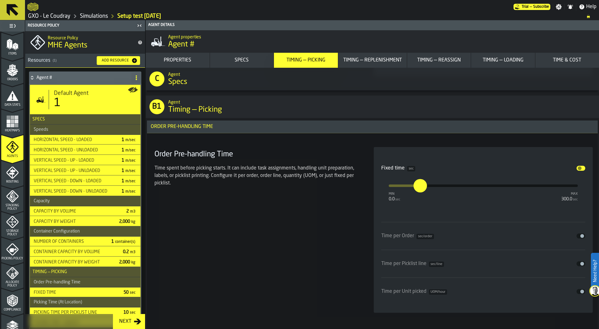
scroll to position [1693, 0]
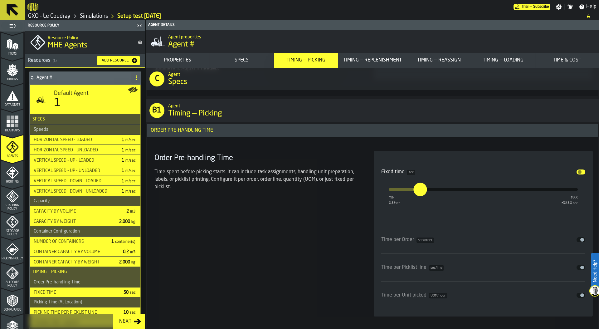
click at [263, 130] on h3 "Order Pre-handling Time" at bounding box center [372, 130] width 451 height 13
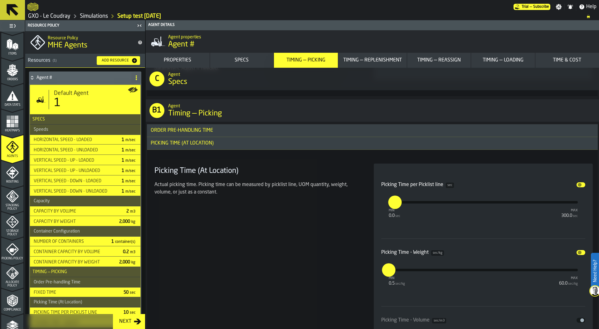
click at [263, 142] on h3 "Picking Time (At Location)" at bounding box center [372, 143] width 451 height 13
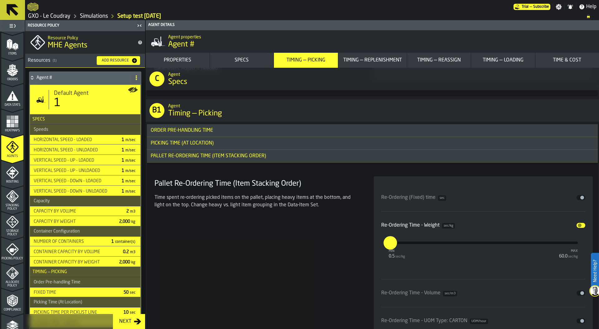
click at [263, 155] on div "Pallet Re-Ordering Time (Item Stacking Order)" at bounding box center [208, 155] width 123 height 7
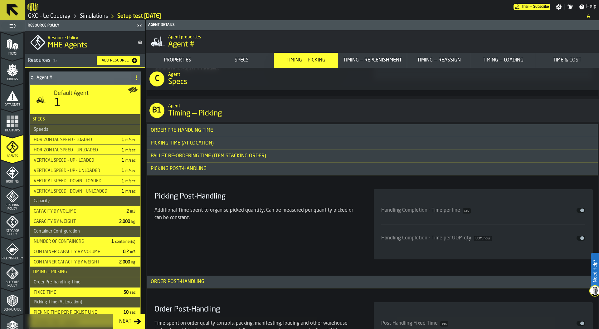
click at [262, 170] on h3 "Picking Post-Handling" at bounding box center [372, 168] width 451 height 13
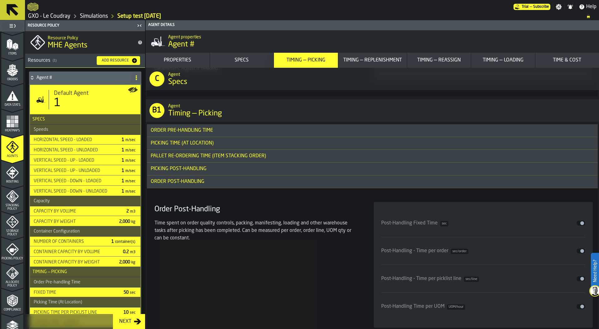
click at [263, 181] on h3 "Order Post-Handling" at bounding box center [372, 181] width 451 height 13
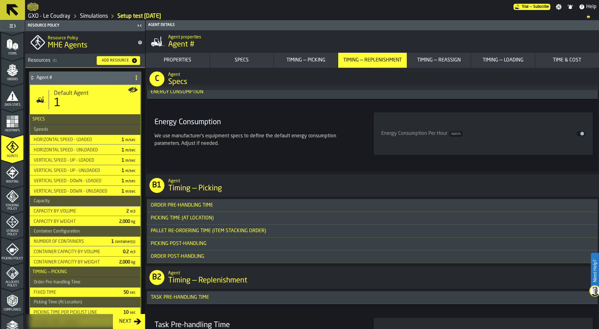
scroll to position [1643, 0]
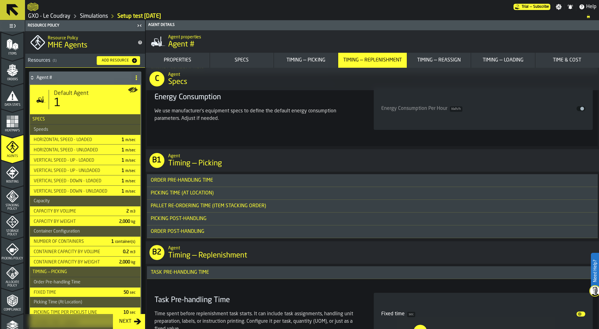
click at [219, 180] on h3 "Order Pre-handling Time" at bounding box center [372, 180] width 451 height 13
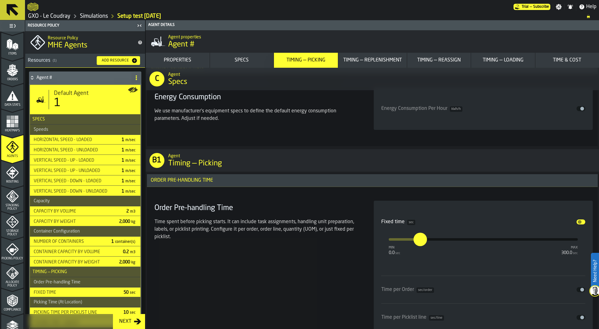
click at [581, 220] on button "Disable" at bounding box center [580, 221] width 9 height 5
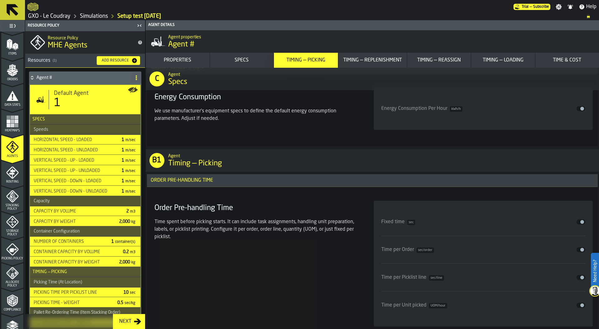
click at [245, 181] on h3 "Order Pre-handling Time" at bounding box center [372, 180] width 451 height 13
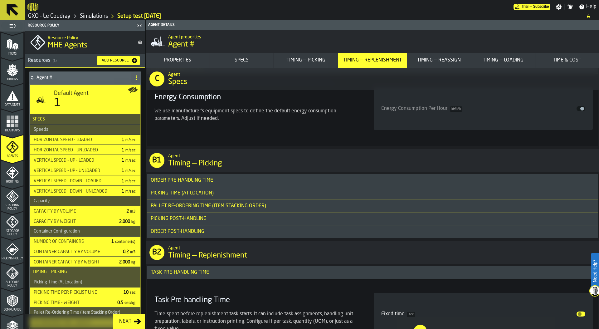
click at [239, 195] on h3 "Picking Time (At Location)" at bounding box center [372, 193] width 451 height 13
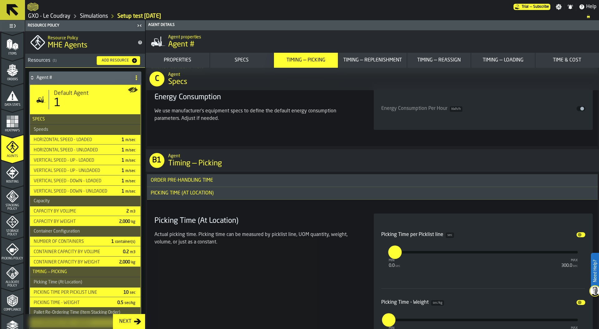
click at [578, 235] on span "input-slider-Picking Time per Picklist line" at bounding box center [579, 235] width 4 height 4
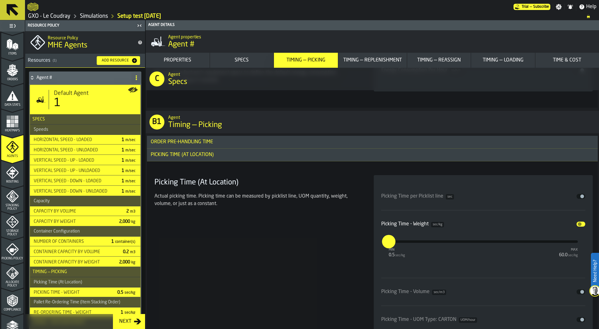
scroll to position [1687, 0]
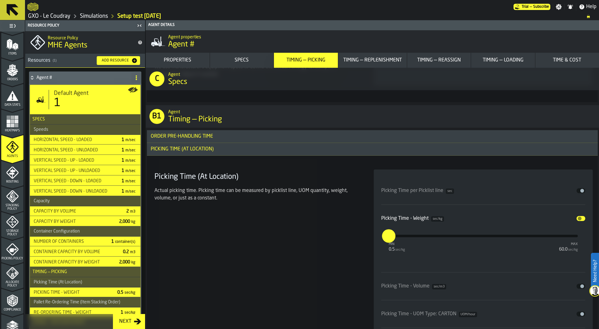
click at [578, 219] on span "input-slider-Picking Time - Weight" at bounding box center [579, 218] width 4 height 4
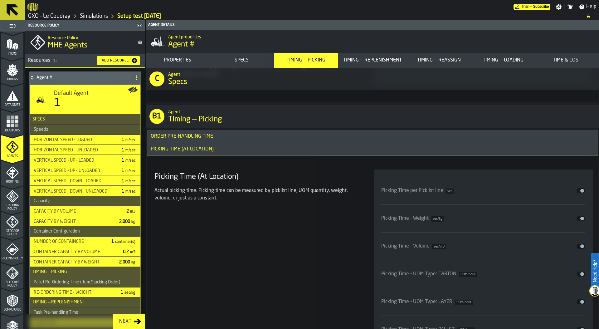
click at [580, 190] on span "input-slider-Picking Time per Picklist line" at bounding box center [582, 191] width 4 height 4
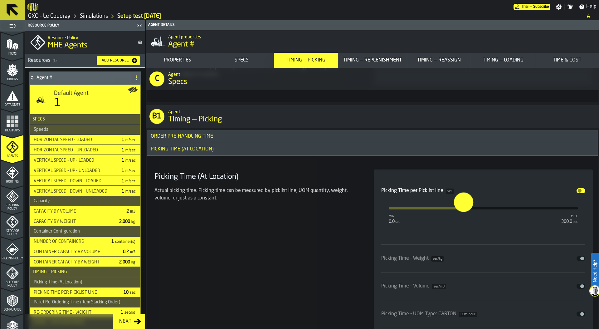
type input "*****"
drag, startPoint x: 397, startPoint y: 207, endPoint x: 462, endPoint y: 207, distance: 65.5
click at [461, 207] on input "*****" at bounding box center [457, 201] width 7 height 19
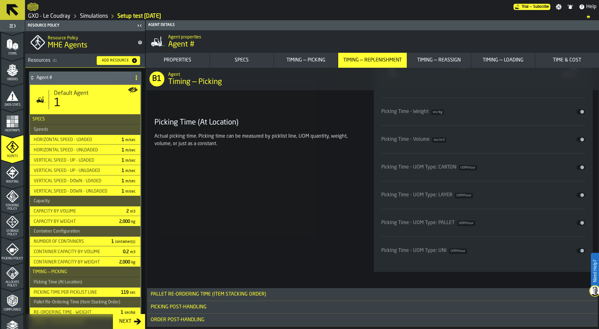
scroll to position [1836, 0]
click at [577, 163] on button "Disable" at bounding box center [580, 165] width 9 height 5
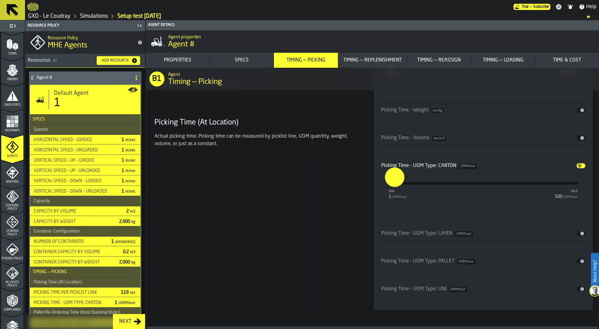
type input "**"
drag, startPoint x: 388, startPoint y: 183, endPoint x: 415, endPoint y: 183, distance: 26.8
click at [415, 183] on input "**" at bounding box center [412, 176] width 10 height 19
click at [581, 288] on span "input-slider-Picking Time - UOM Type: UNI" at bounding box center [582, 289] width 4 height 4
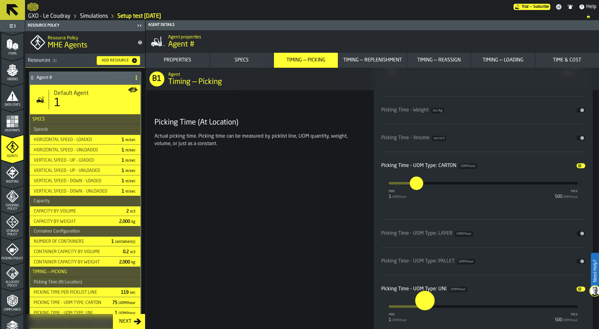
type input "**"
drag, startPoint x: 388, startPoint y: 307, endPoint x: 419, endPoint y: 307, distance: 31.5
click at [419, 307] on input "**" at bounding box center [420, 299] width 10 height 19
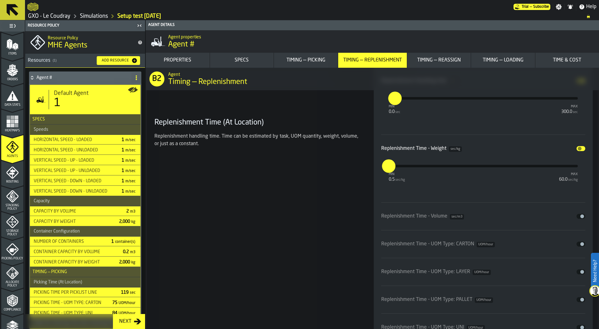
scroll to position [2466, 0]
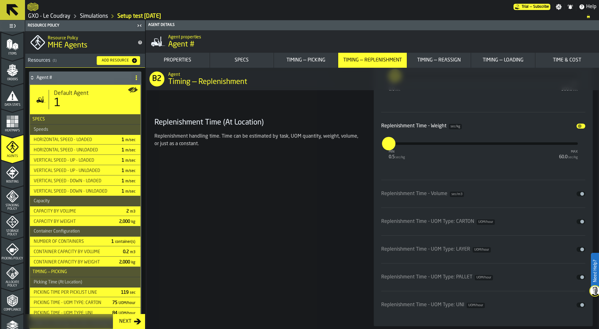
click at [561, 60] on div "Time & Cost" at bounding box center [567, 59] width 59 height 7
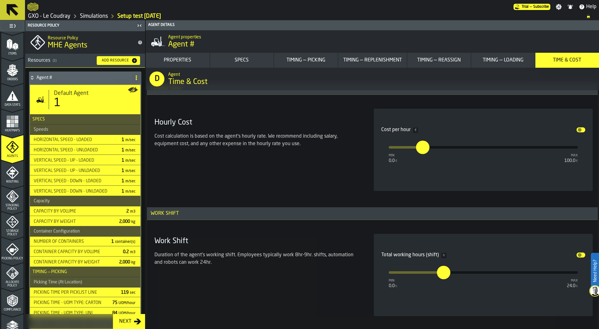
scroll to position [4736, 0]
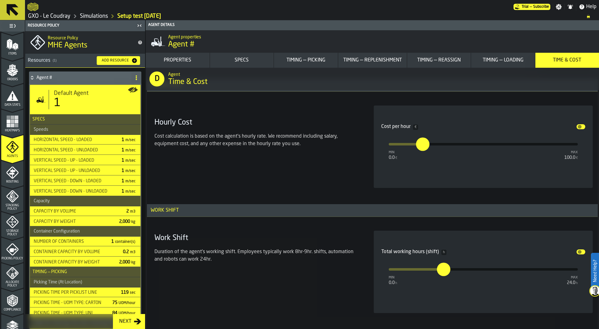
click at [445, 276] on button "*" at bounding box center [443, 269] width 15 height 15
type input "***"
click at [444, 269] on input "***" at bounding box center [440, 262] width 7 height 19
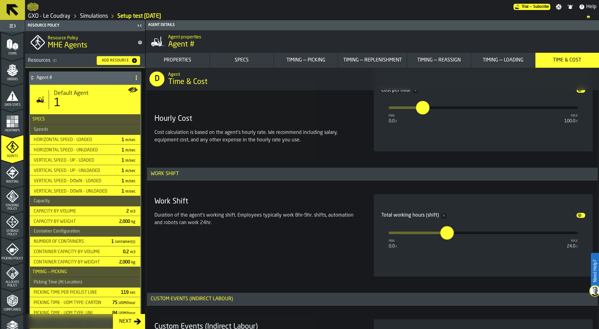
scroll to position [4738, 0]
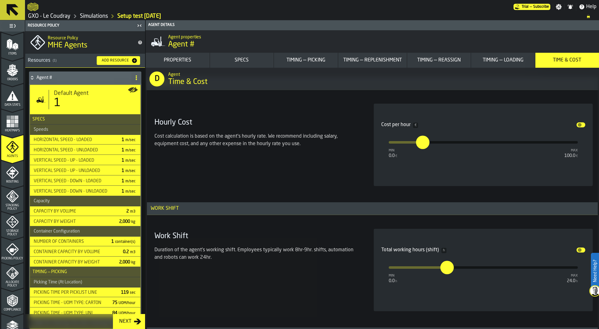
click at [131, 77] on span at bounding box center [136, 78] width 10 height 10
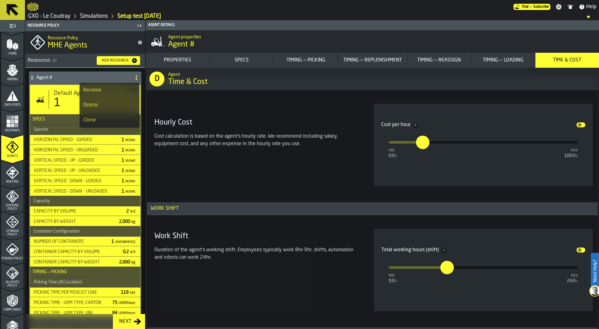
click at [106, 85] on li "Rename" at bounding box center [110, 90] width 60 height 15
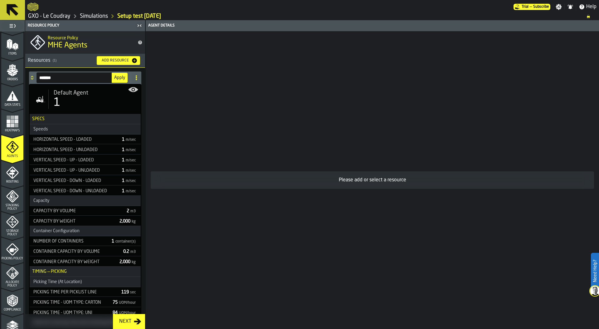
drag, startPoint x: 78, startPoint y: 77, endPoint x: 38, endPoint y: 77, distance: 39.6
click at [37, 77] on input "*******" at bounding box center [73, 77] width 75 height 11
type input "**********"
click at [118, 81] on button "Apply" at bounding box center [120, 78] width 16 height 10
click at [31, 79] on icon at bounding box center [32, 79] width 2 height 2
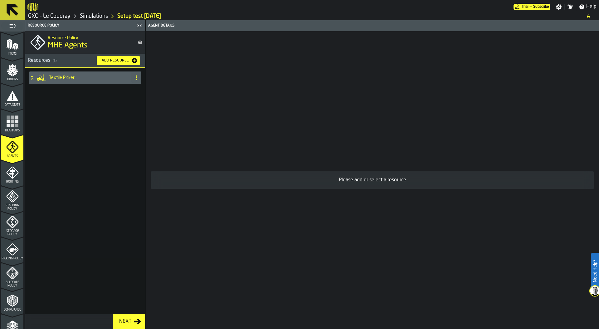
click at [120, 60] on div "Add Resource" at bounding box center [115, 60] width 32 height 4
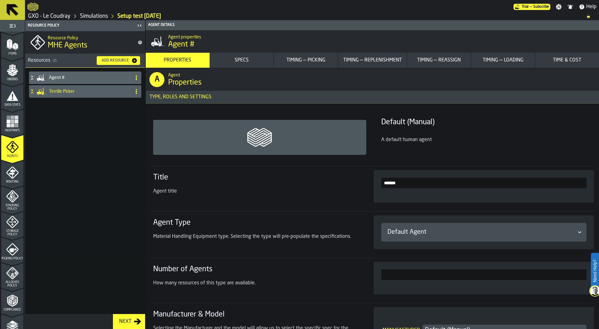
click at [136, 76] on icon at bounding box center [136, 77] width 5 height 5
click at [103, 86] on div "Rename" at bounding box center [111, 89] width 52 height 7
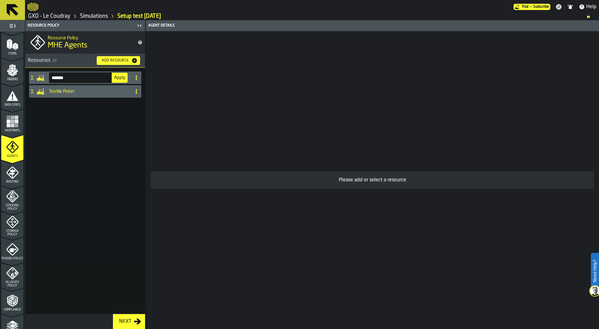
drag, startPoint x: 77, startPoint y: 77, endPoint x: 51, endPoint y: 77, distance: 25.9
click at [51, 77] on input "*******" at bounding box center [80, 77] width 63 height 11
type input "****"
click at [119, 76] on span "Apply" at bounding box center [119, 77] width 11 height 4
click at [30, 76] on icon at bounding box center [32, 77] width 6 height 5
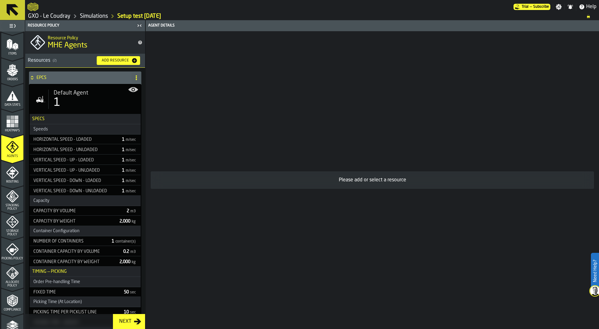
click at [96, 103] on div "1" at bounding box center [95, 102] width 82 height 12
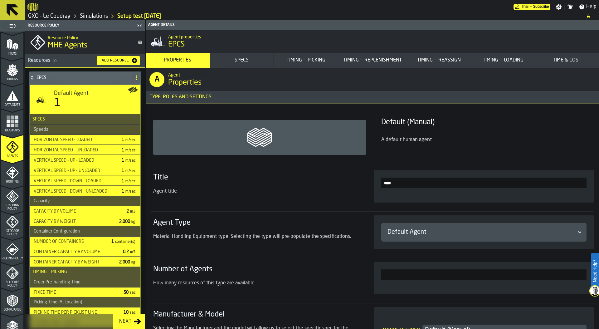
click at [425, 232] on div "Default Agent" at bounding box center [480, 232] width 187 height 9
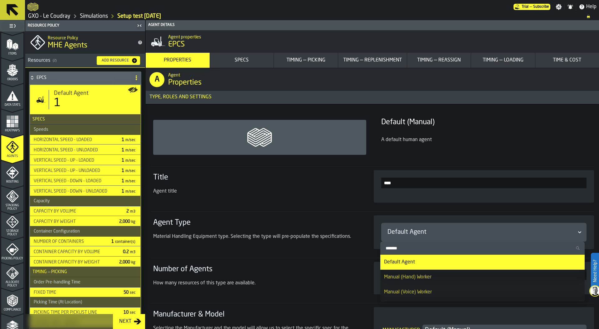
click at [422, 247] on input "Search" at bounding box center [483, 248] width 200 height 8
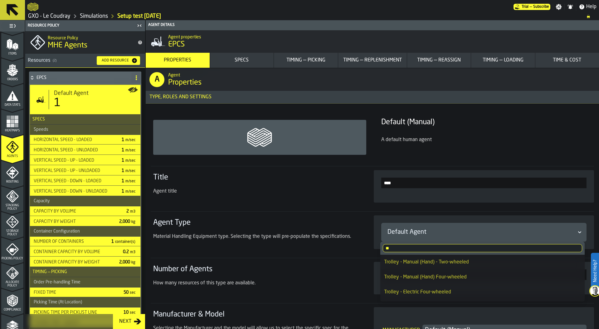
type input "**"
click at [419, 292] on div "Trolley - Electric Four-wheeled" at bounding box center [482, 291] width 197 height 7
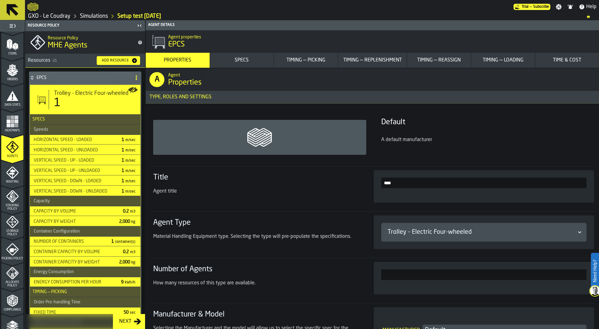
type input "***"
click at [415, 235] on div "Trolley - Electric Four-wheeled" at bounding box center [480, 232] width 187 height 9
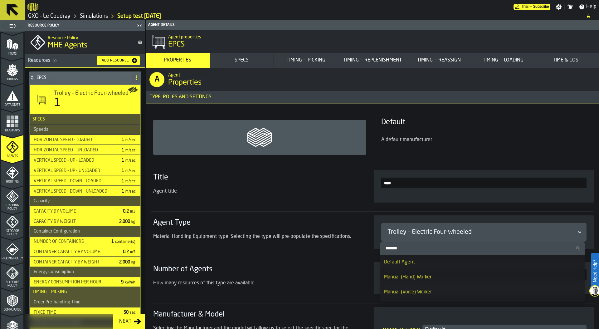
click at [413, 250] on input "Search" at bounding box center [483, 248] width 200 height 8
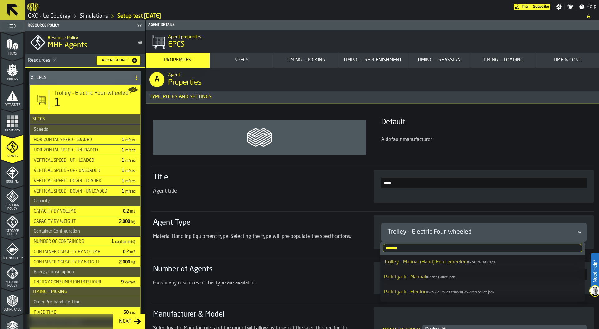
type input "******"
click at [419, 291] on span "Pallet jack - Electric" at bounding box center [405, 291] width 42 height 5
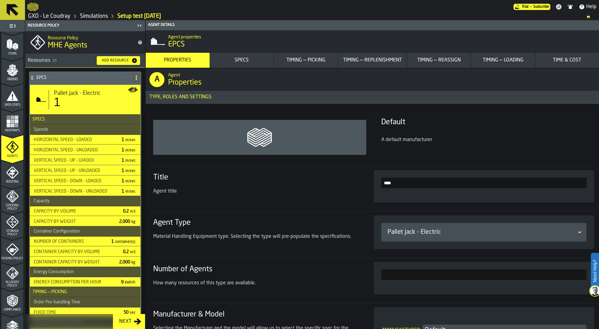
click at [33, 75] on icon at bounding box center [32, 77] width 6 height 5
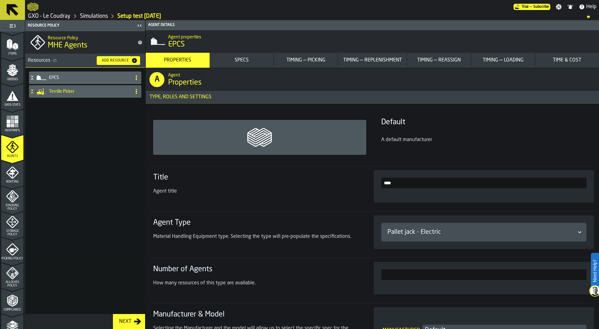
click at [60, 94] on div "Textile Picker" at bounding box center [79, 91] width 100 height 12
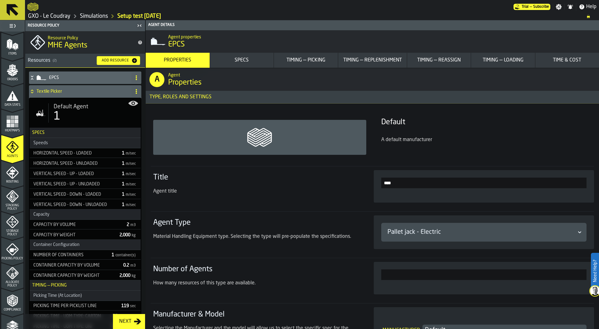
click at [89, 111] on div "1" at bounding box center [95, 116] width 82 height 12
type input "*"
type input "*****"
type input "***"
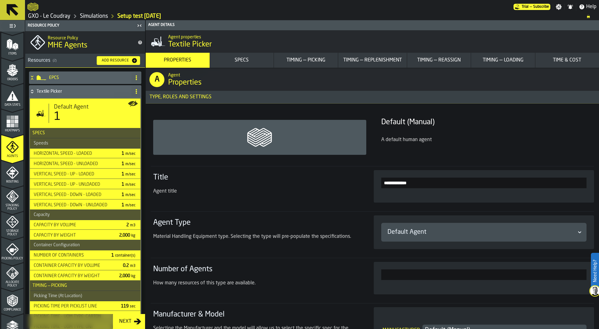
click at [31, 90] on icon at bounding box center [32, 90] width 2 height 2
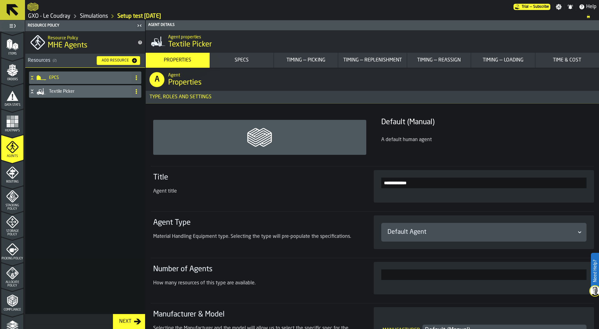
click at [13, 173] on icon "menu Routing" at bounding box center [12, 172] width 12 height 12
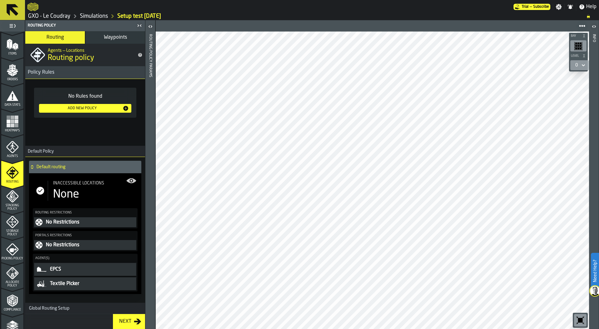
click at [77, 185] on span "Inaccessible locations" at bounding box center [78, 183] width 51 height 5
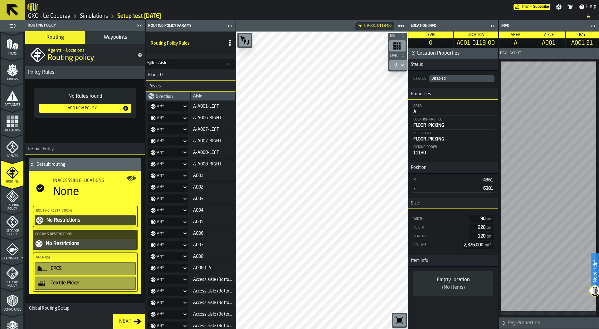
click at [250, 45] on div "button-toolbar-undefined" at bounding box center [245, 40] width 12 height 12
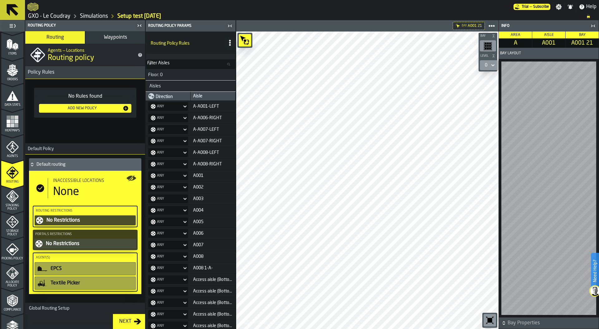
click at [593, 25] on icon "button-toggle-Close me" at bounding box center [592, 25] width 7 height 7
click at [118, 39] on span "Waypoints" at bounding box center [115, 37] width 23 height 5
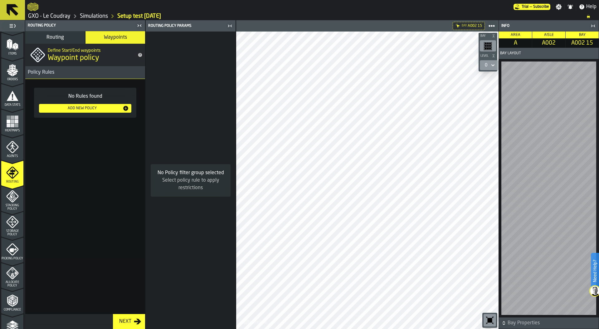
click at [15, 229] on div "Storage Policy" at bounding box center [12, 225] width 22 height 21
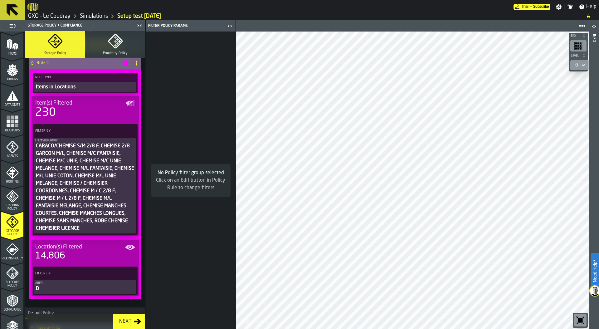
scroll to position [0, 0]
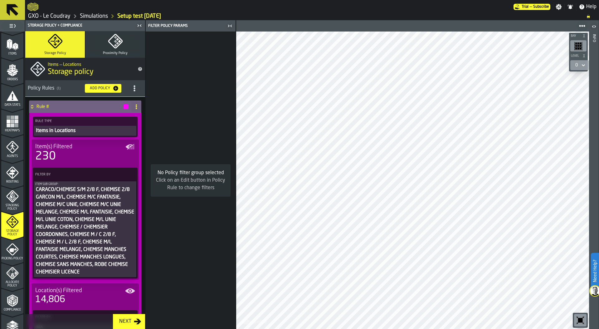
click at [10, 251] on icon "menu Picking Policy" at bounding box center [12, 249] width 12 height 12
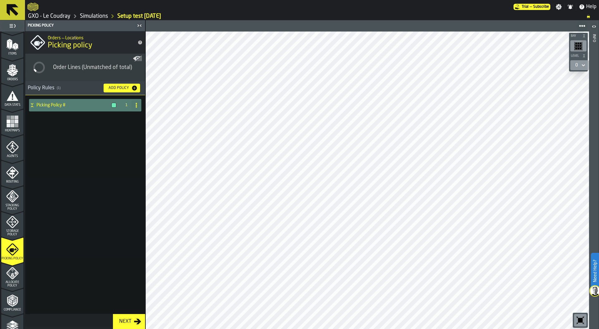
click at [32, 104] on icon at bounding box center [32, 104] width 2 height 2
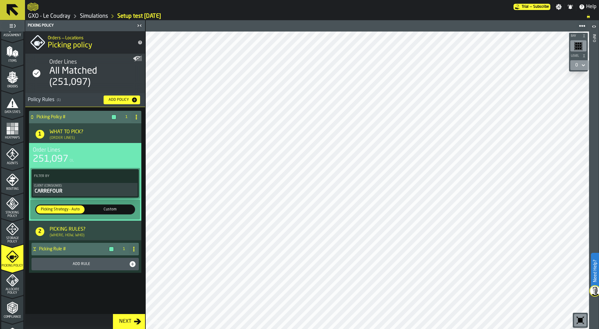
scroll to position [70, 0]
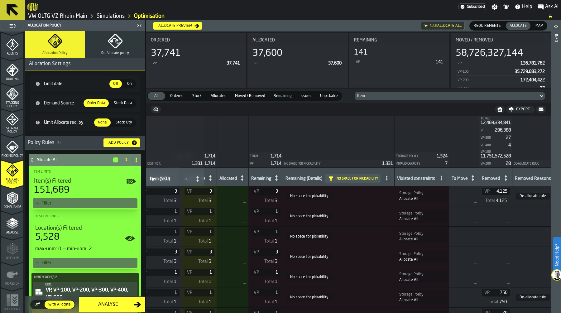
click at [543, 27] on span "Map" at bounding box center [539, 26] width 12 height 6
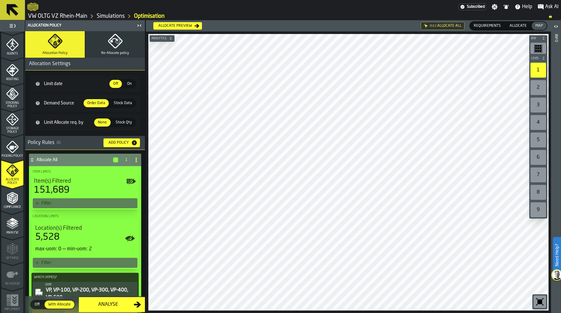
click at [517, 26] on span "Allocate" at bounding box center [518, 26] width 22 height 6
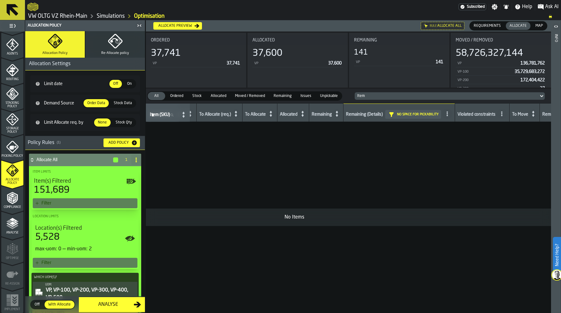
scroll to position [0, 247]
click at [450, 111] on span at bounding box center [445, 114] width 10 height 10
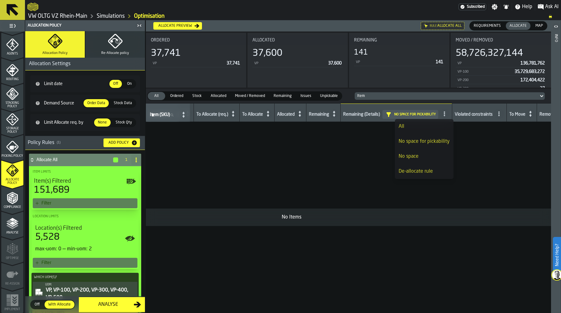
click at [406, 125] on div "All" at bounding box center [424, 126] width 51 height 7
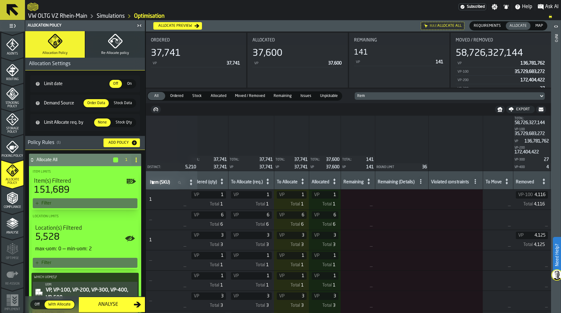
scroll to position [0, 225]
click at [368, 184] on icon at bounding box center [366, 181] width 9 height 9
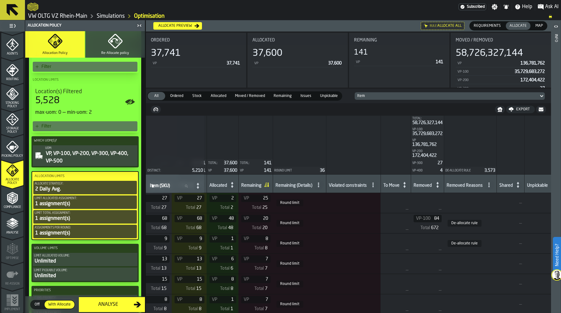
scroll to position [0, 345]
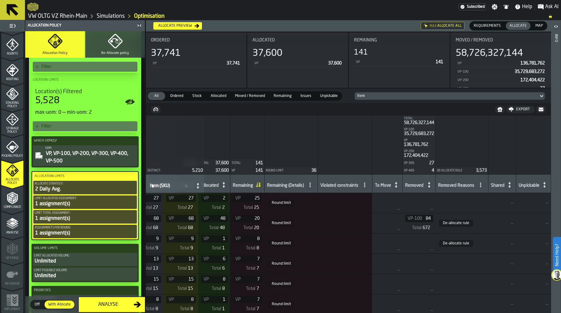
click at [11, 222] on polygon "menu Analyse" at bounding box center [12, 222] width 6 height 3
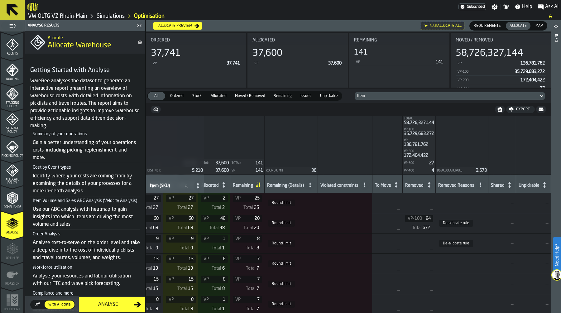
click at [114, 305] on div "Analyse" at bounding box center [108, 304] width 51 height 7
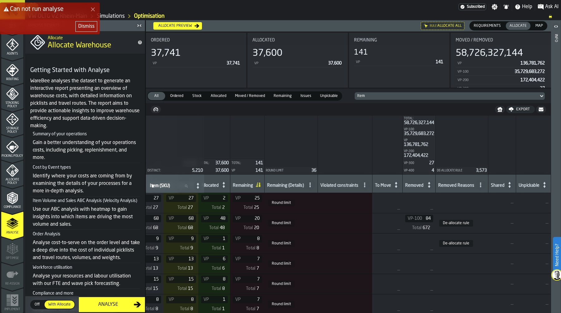
click at [86, 27] on div "Dismiss" at bounding box center [86, 26] width 16 height 7
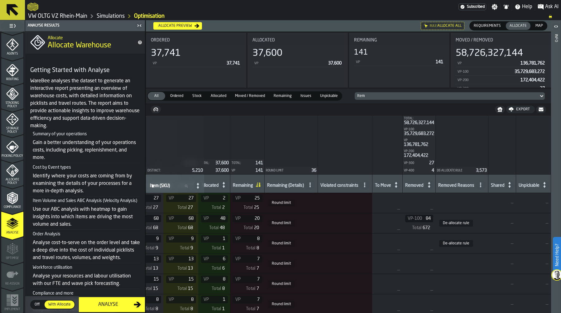
click at [8, 204] on div "Compliance" at bounding box center [12, 200] width 22 height 17
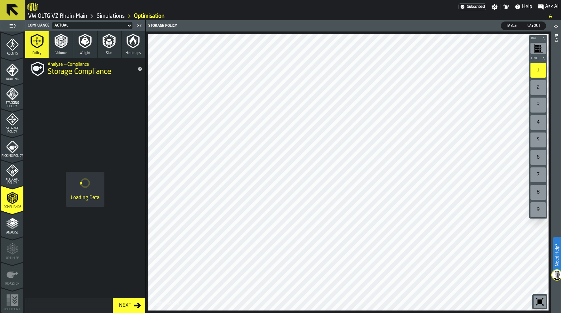
click at [12, 176] on icon "menu Allocate Policy" at bounding box center [12, 171] width 12 height 12
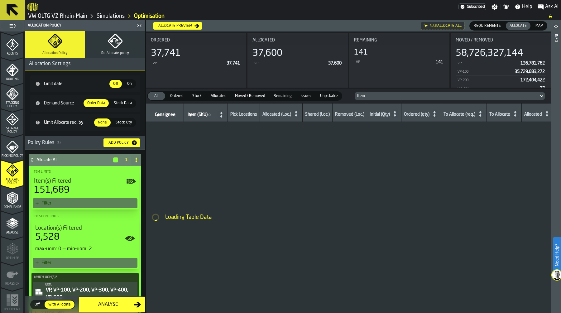
click at [16, 155] on span "Picking Policy" at bounding box center [12, 155] width 22 height 3
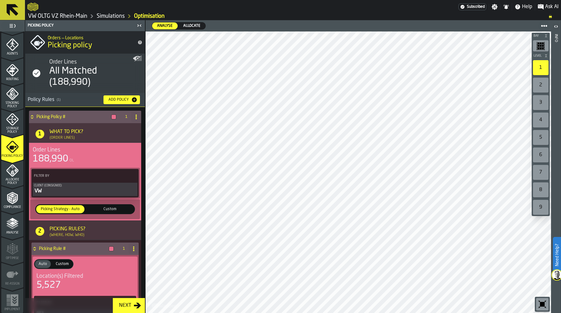
click at [11, 218] on polygon "menu Analyse" at bounding box center [12, 219] width 6 height 3
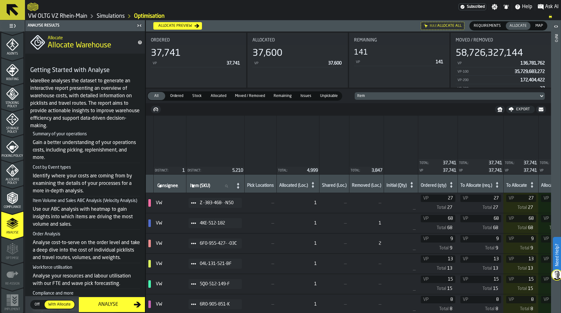
click at [108, 302] on div "Analyse" at bounding box center [108, 304] width 51 height 7
